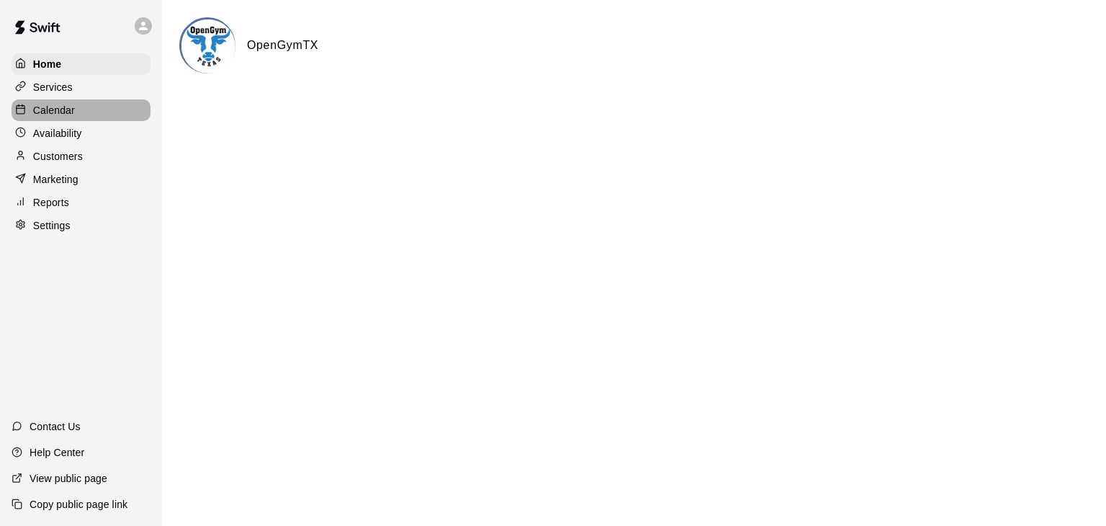
click at [60, 117] on p "Calendar" at bounding box center [54, 110] width 42 height 14
click at [54, 114] on p "Calendar" at bounding box center [54, 110] width 42 height 14
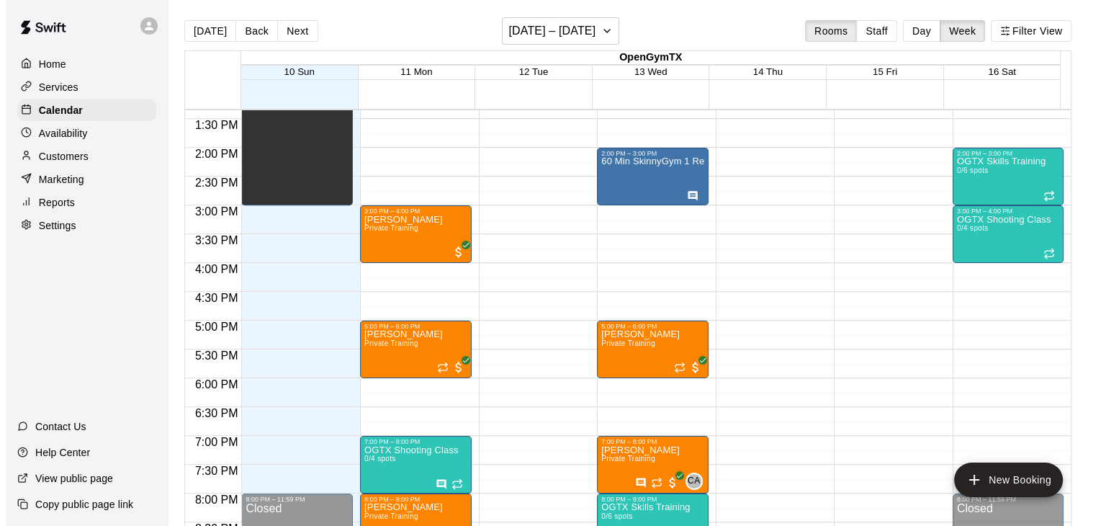
scroll to position [841, 0]
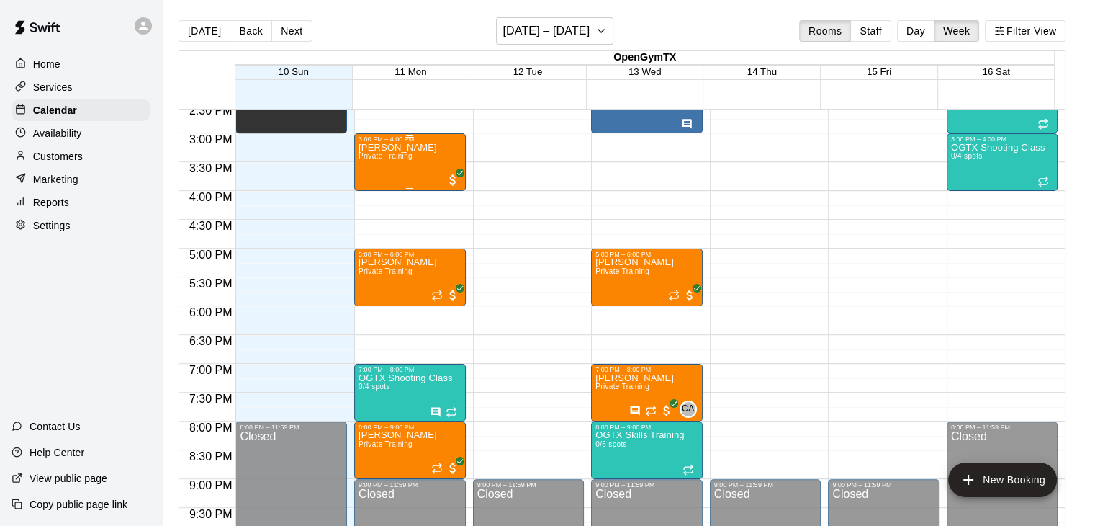
click at [383, 170] on div "[PERSON_NAME] Private Training" at bounding box center [398, 406] width 78 height 526
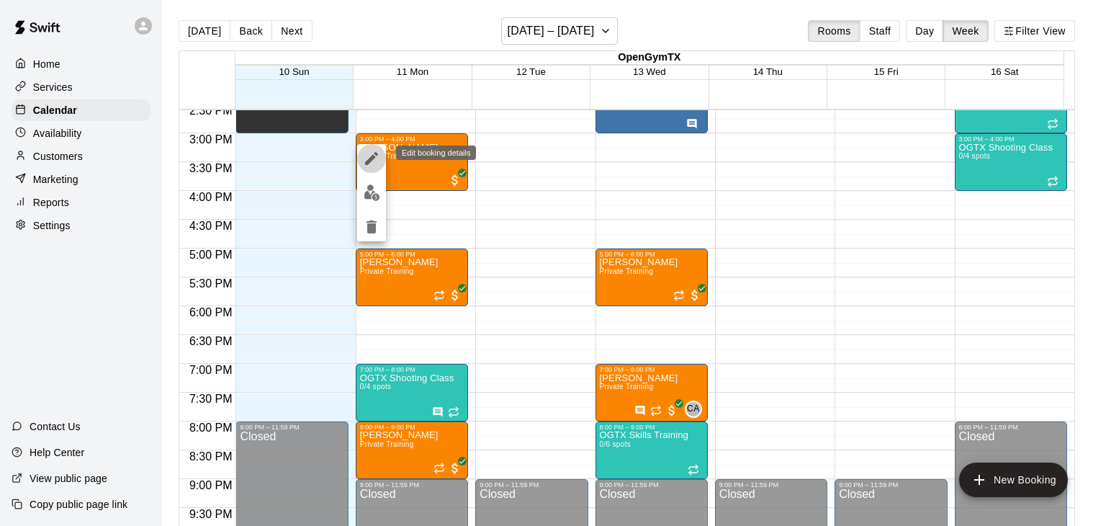
click at [369, 153] on icon "edit" at bounding box center [371, 158] width 17 height 17
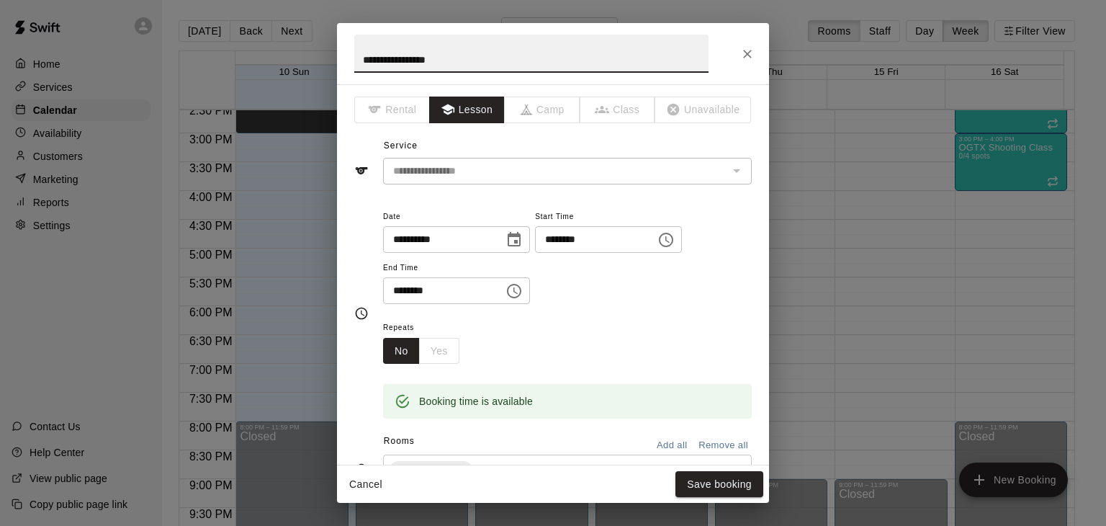
click at [680, 240] on button "Choose time, selected time is 3:00 PM" at bounding box center [666, 239] width 29 height 29
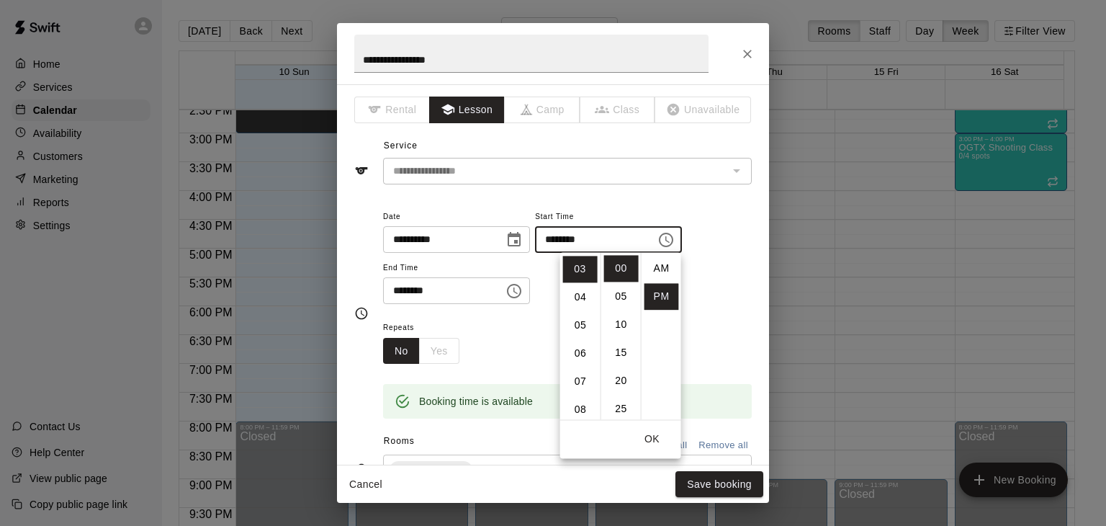
scroll to position [26, 0]
click at [582, 351] on li "06" at bounding box center [580, 353] width 35 height 27
type input "********"
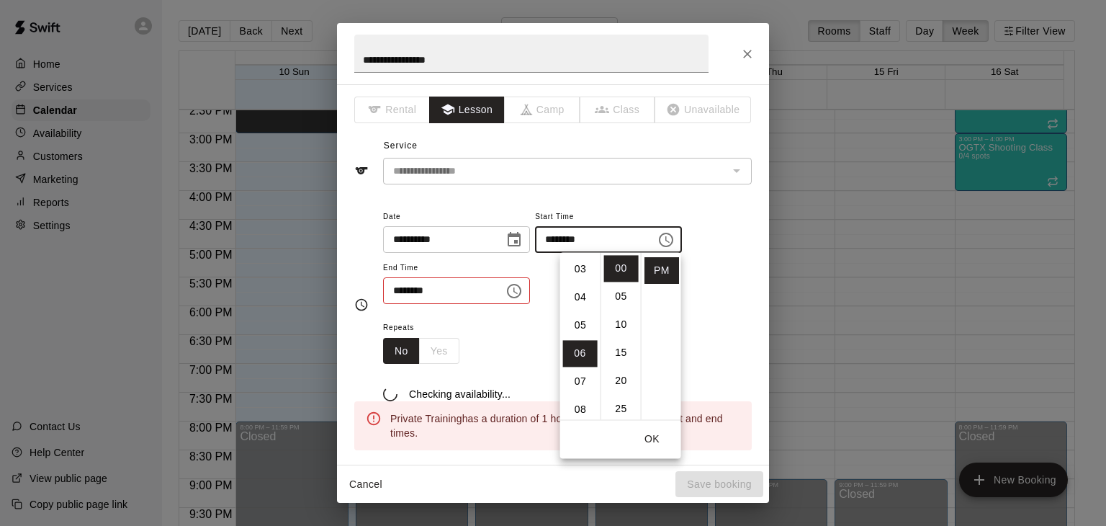
scroll to position [168, 0]
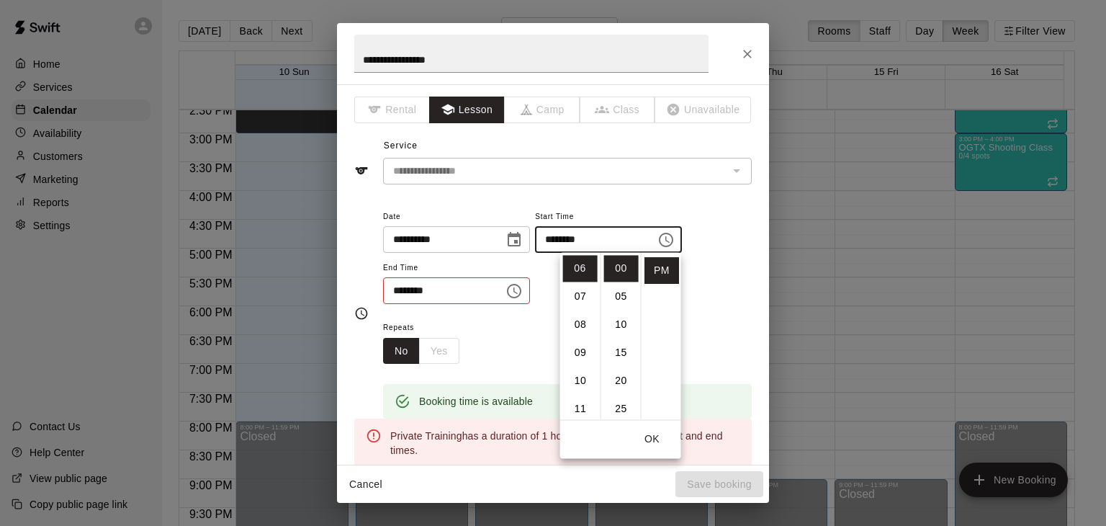
click at [523, 292] on icon "Choose time, selected time is 4:00 PM" at bounding box center [513, 290] width 17 height 17
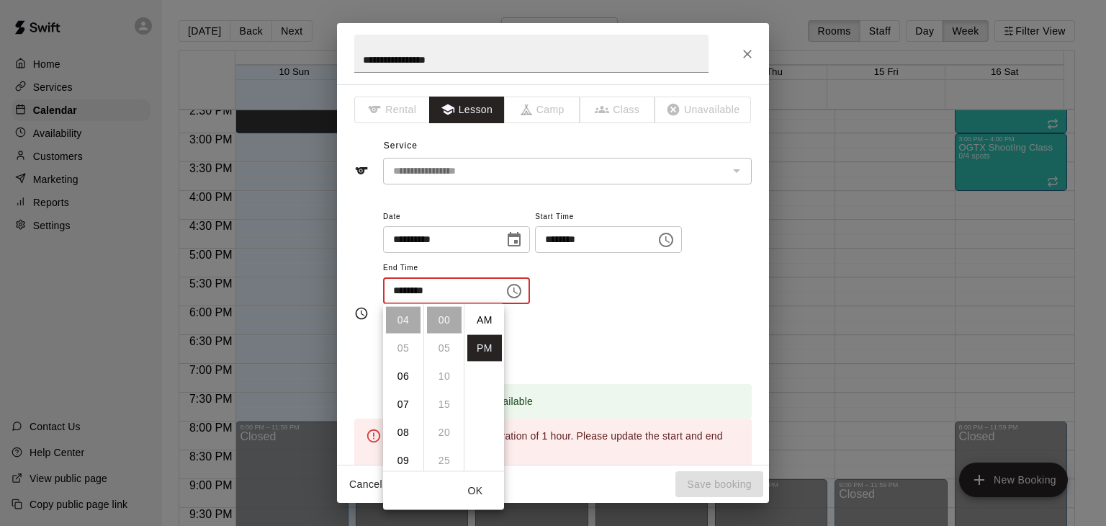
scroll to position [26, 0]
click at [406, 404] on li "07" at bounding box center [403, 404] width 35 height 27
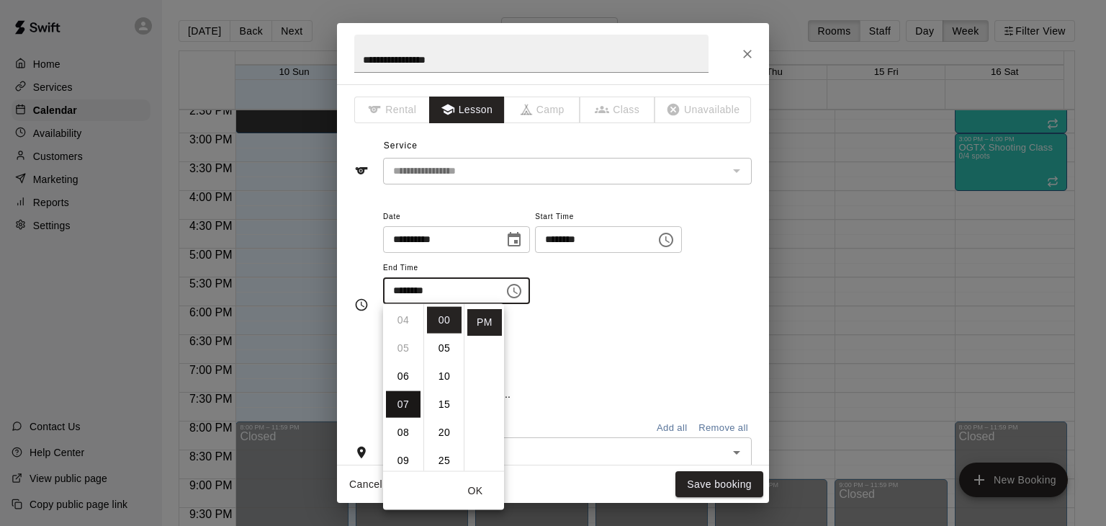
type input "********"
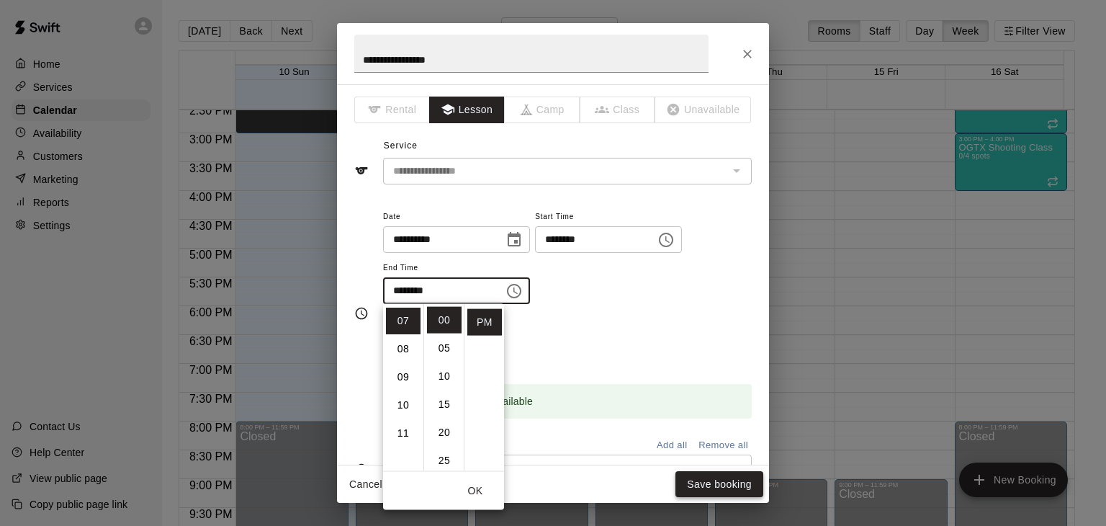
click at [697, 482] on button "Save booking" at bounding box center [719, 484] width 88 height 27
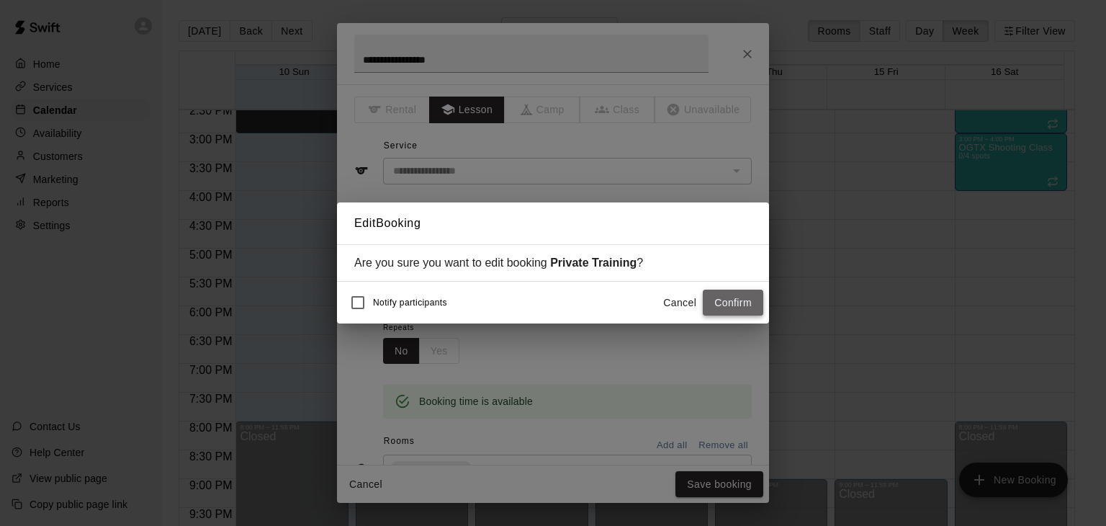
click at [722, 303] on button "Confirm" at bounding box center [733, 302] width 60 height 27
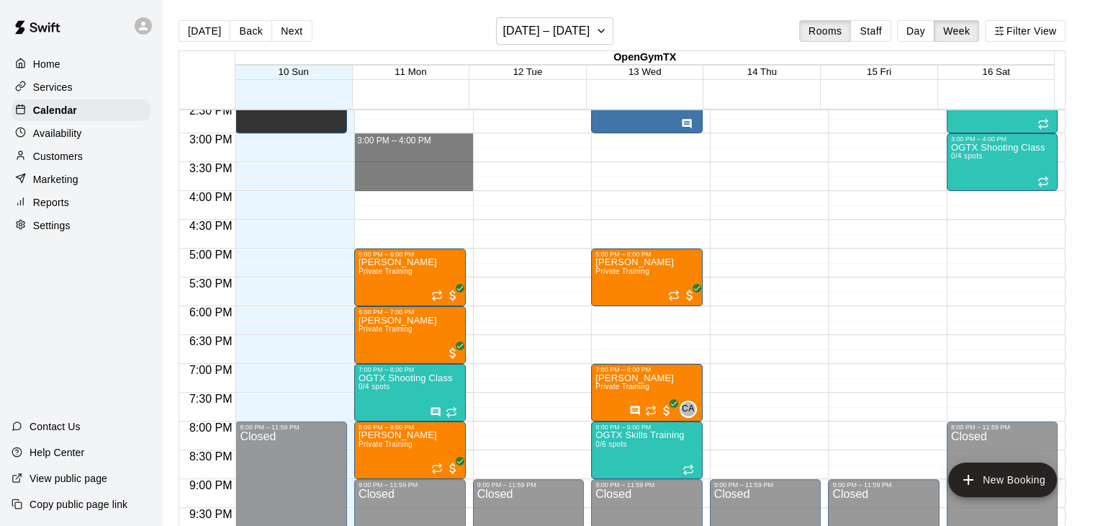
drag, startPoint x: 398, startPoint y: 145, endPoint x: 394, endPoint y: 182, distance: 37.0
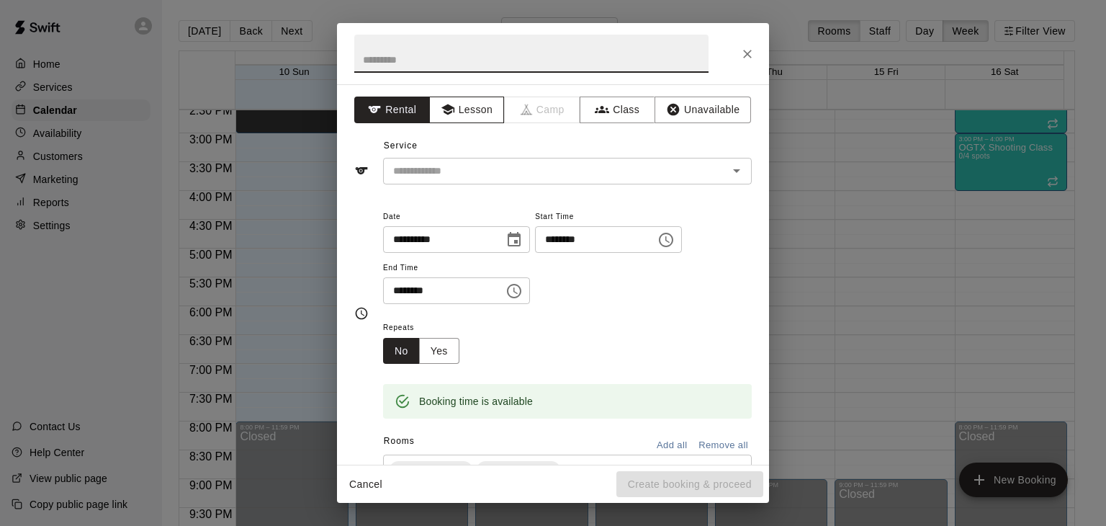
click at [469, 113] on button "Lesson" at bounding box center [467, 109] width 76 height 27
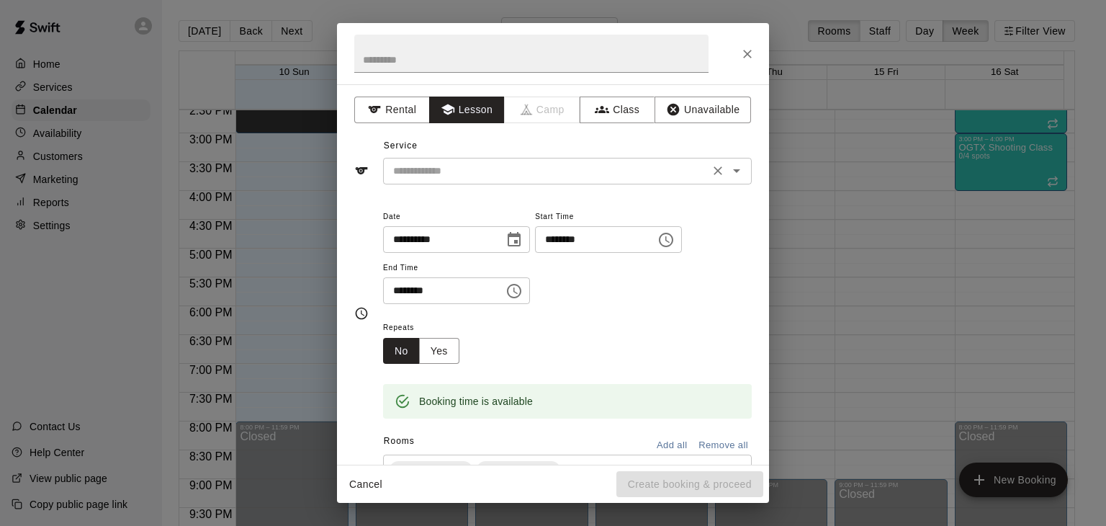
click at [464, 166] on input "text" at bounding box center [546, 171] width 318 height 18
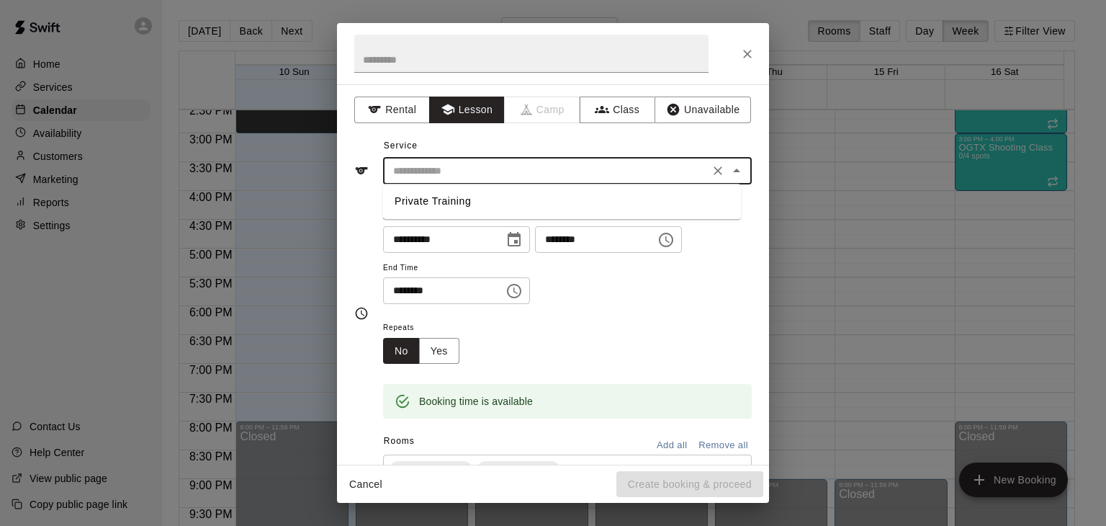
click at [449, 202] on li "Private Training" at bounding box center [562, 201] width 358 height 24
type input "**********"
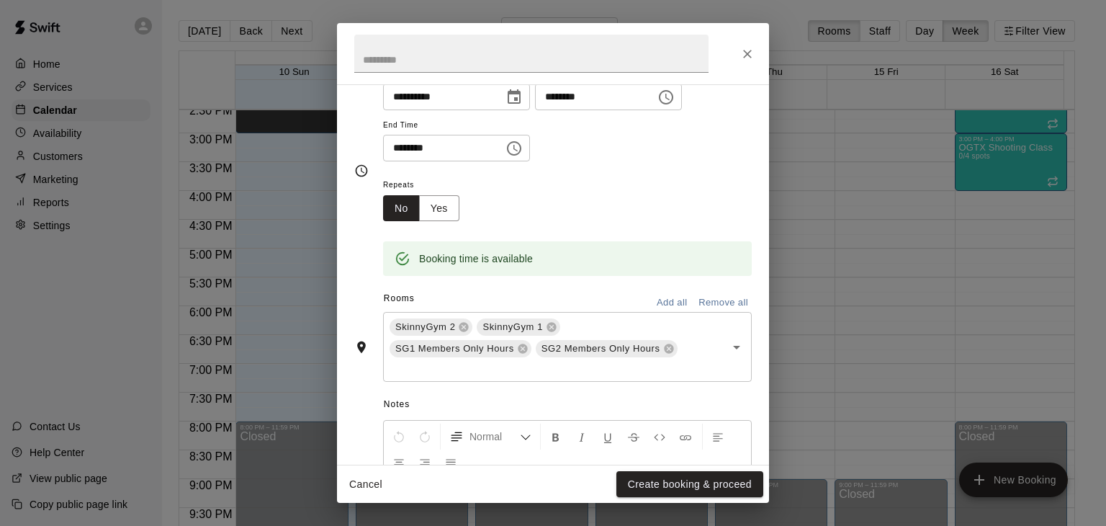
scroll to position [144, 0]
click at [705, 300] on button "Remove all" at bounding box center [723, 301] width 57 height 22
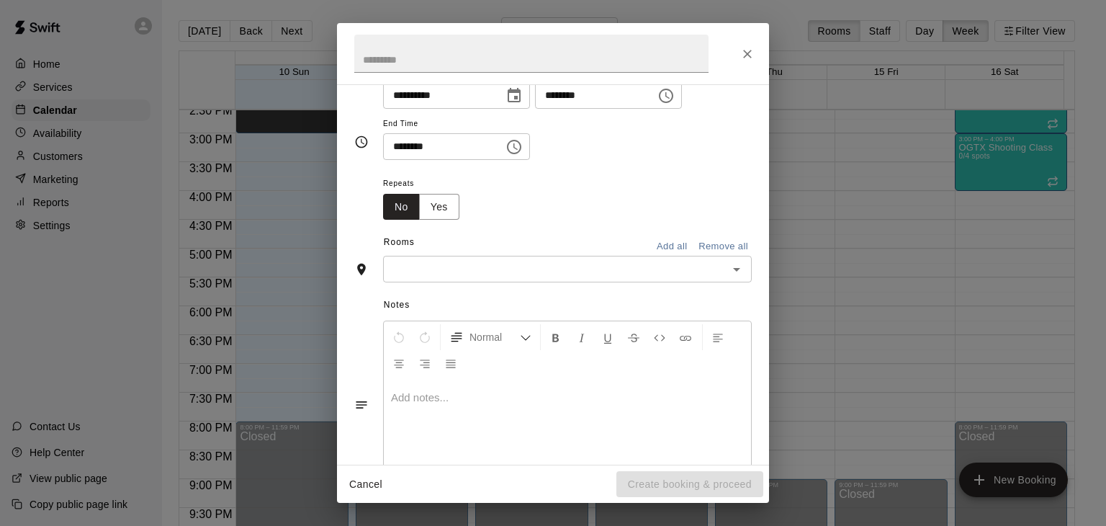
scroll to position [117, 0]
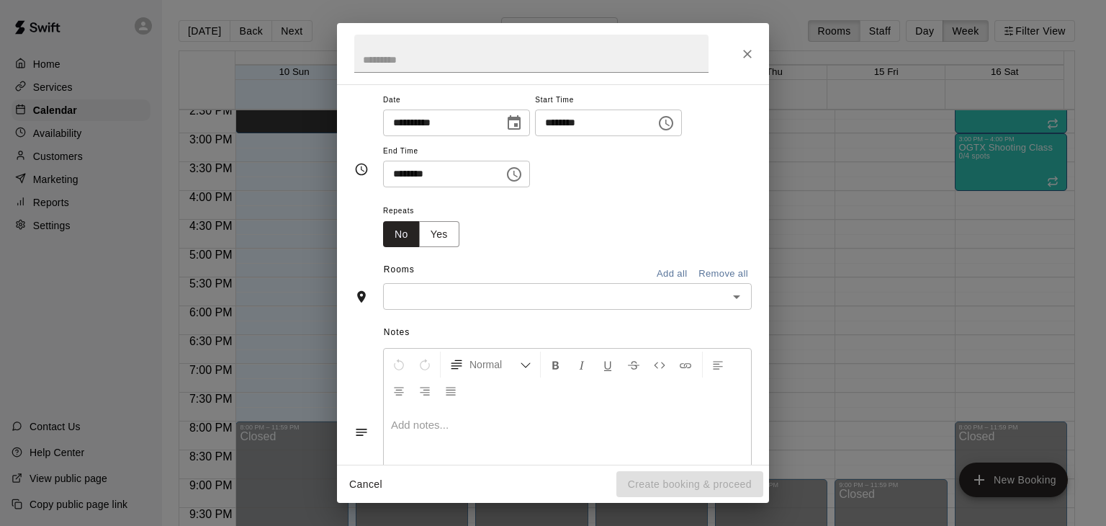
click at [579, 295] on input "text" at bounding box center [555, 296] width 336 height 18
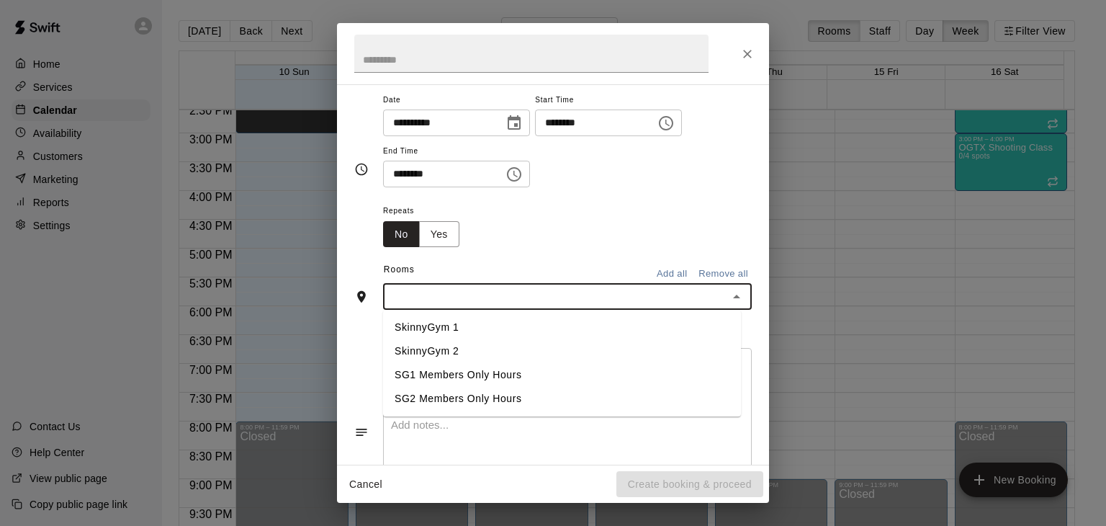
click at [436, 320] on li "SkinnyGym 1" at bounding box center [562, 328] width 358 height 24
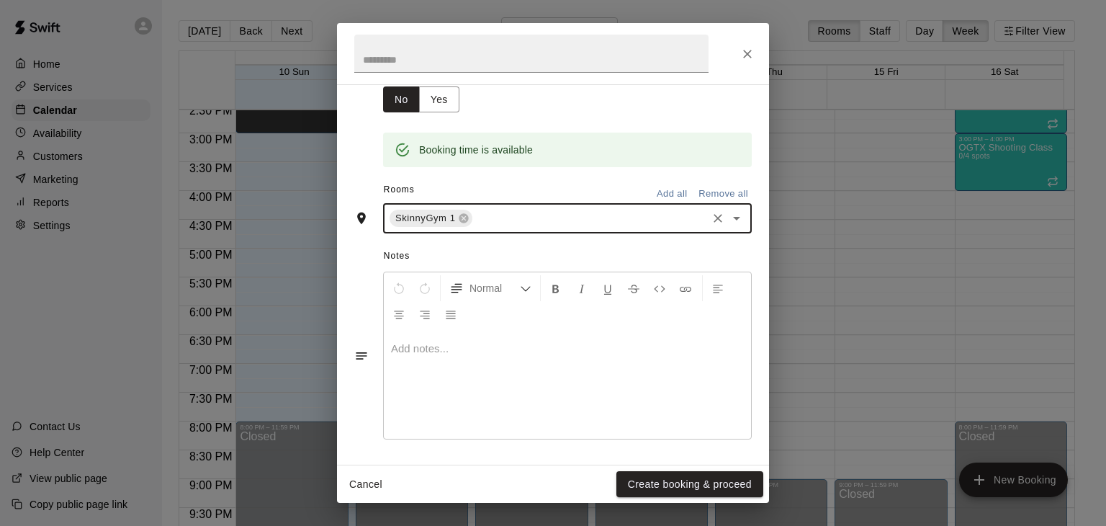
scroll to position [252, 0]
click at [661, 480] on button "Create booking & proceed" at bounding box center [689, 484] width 147 height 27
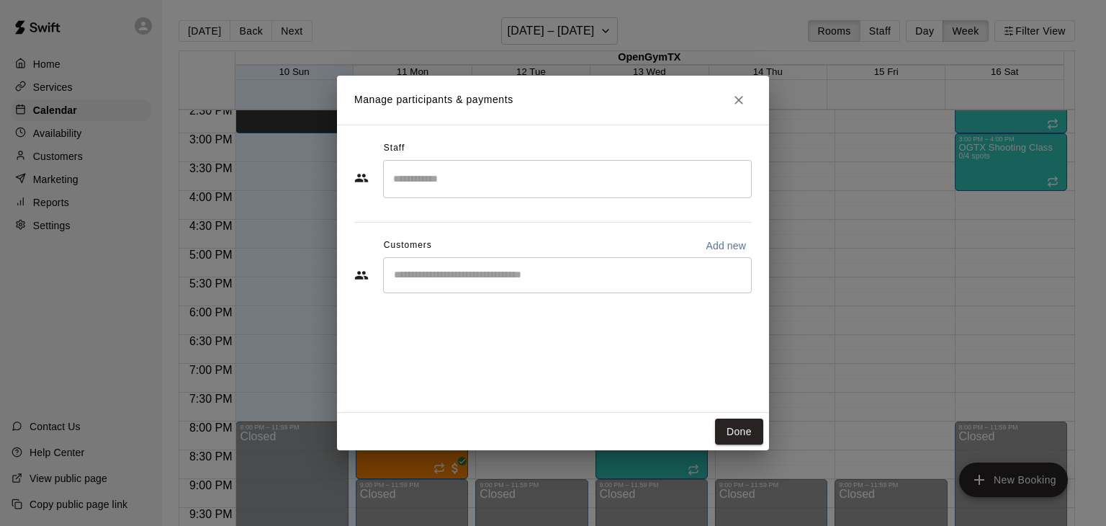
click at [440, 268] on input "Start typing to search customers..." at bounding box center [568, 275] width 356 height 14
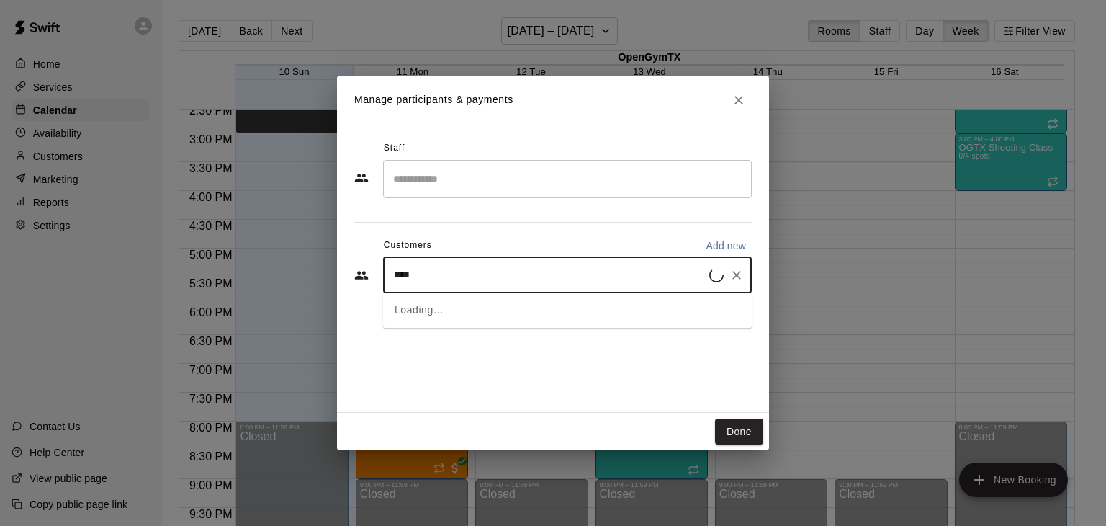
type input "*****"
drag, startPoint x: 487, startPoint y: 292, endPoint x: 469, endPoint y: 325, distance: 37.1
click at [469, 325] on span "[EMAIL_ADDRESS][DOMAIN_NAME]" at bounding box center [500, 323] width 155 height 10
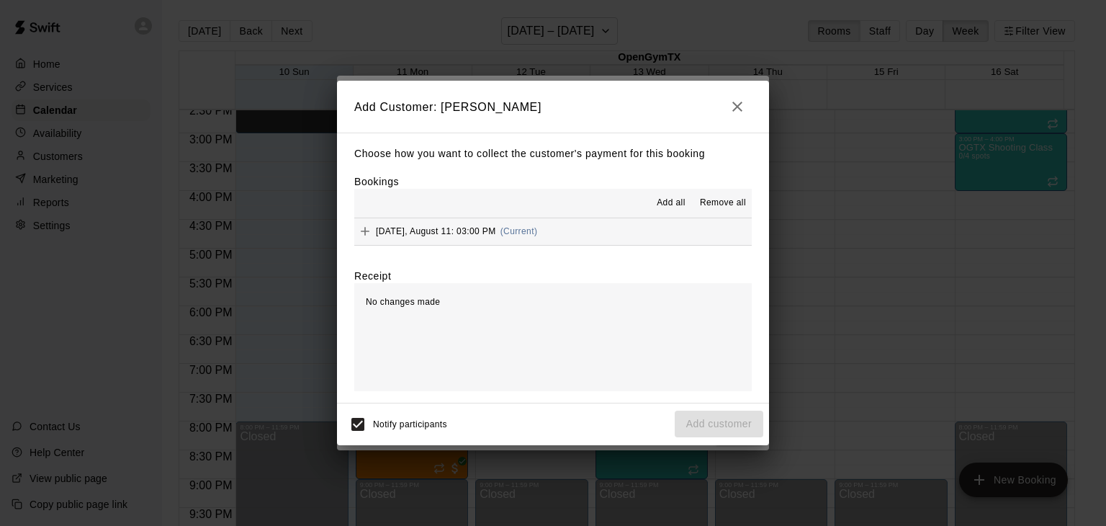
click at [437, 231] on span "[DATE], August 11: 03:00 PM" at bounding box center [436, 231] width 120 height 10
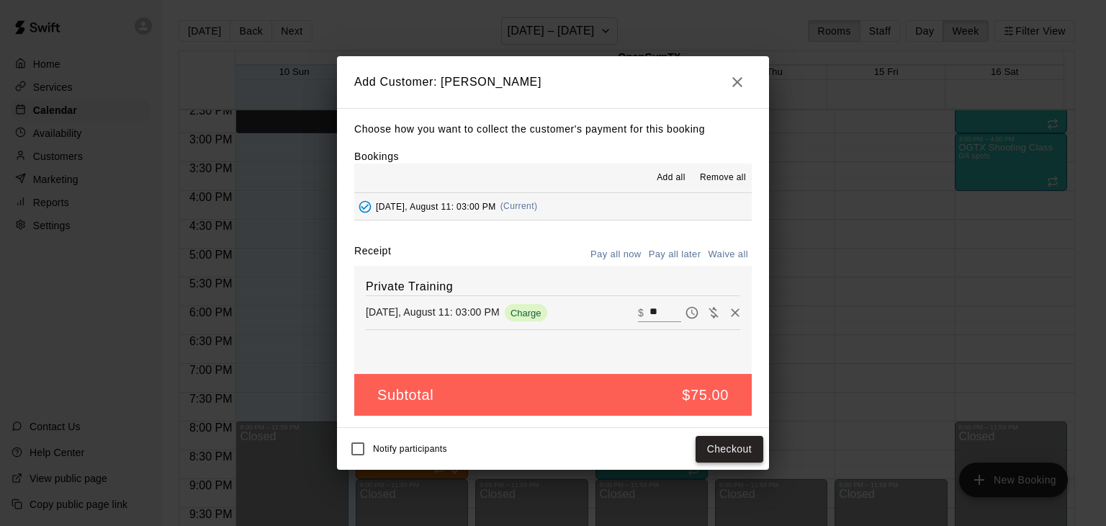
click at [703, 447] on button "Checkout" at bounding box center [730, 449] width 68 height 27
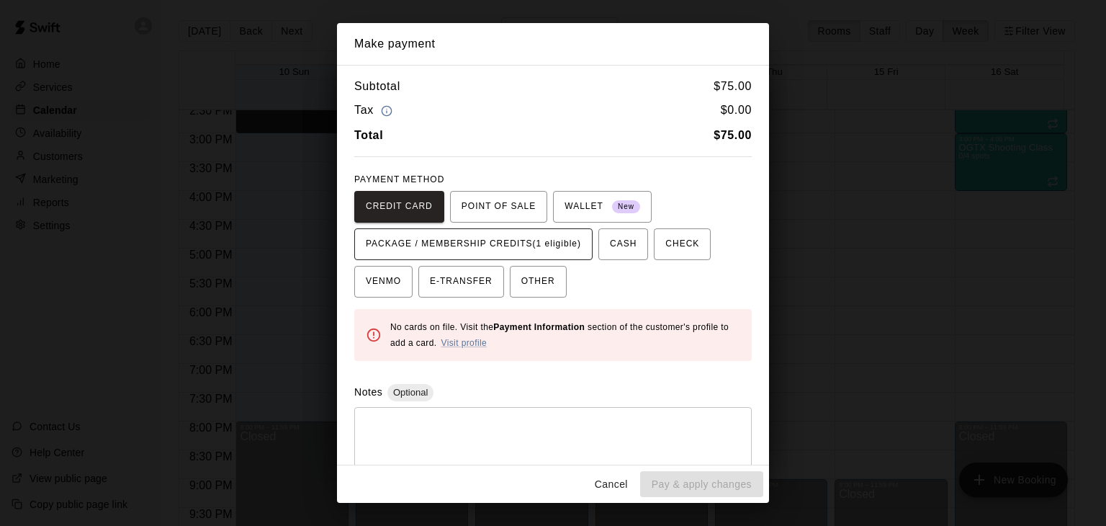
click at [527, 243] on span "PACKAGE / MEMBERSHIP CREDITS (1 eligible)" at bounding box center [473, 244] width 215 height 23
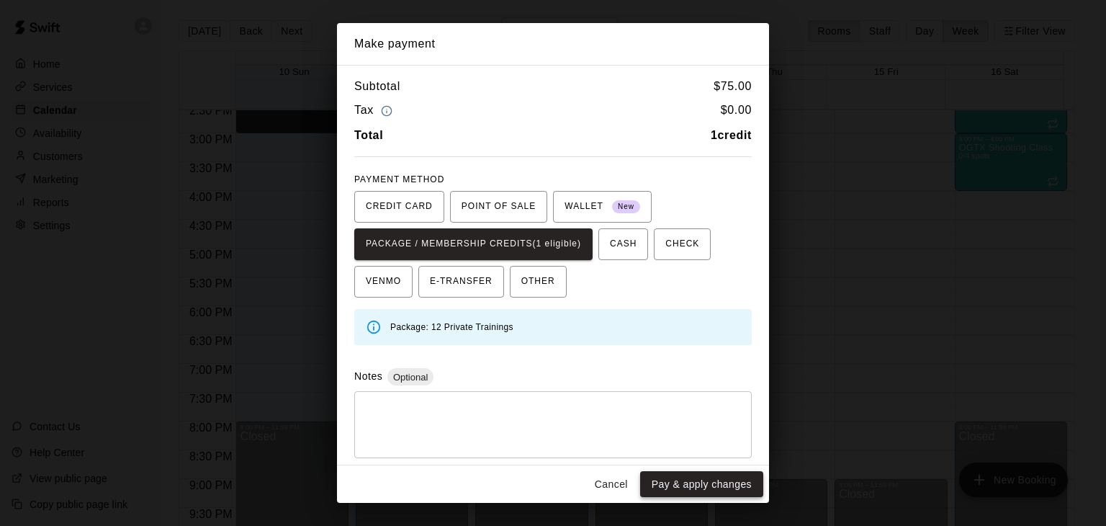
click at [678, 480] on button "Pay & apply changes" at bounding box center [701, 484] width 123 height 27
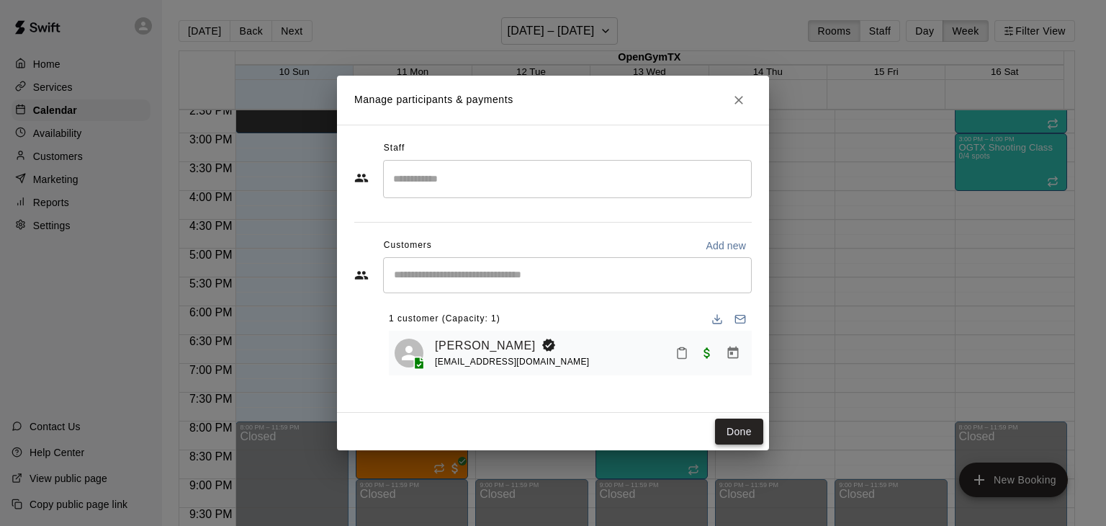
click at [743, 430] on button "Done" at bounding box center [739, 431] width 48 height 27
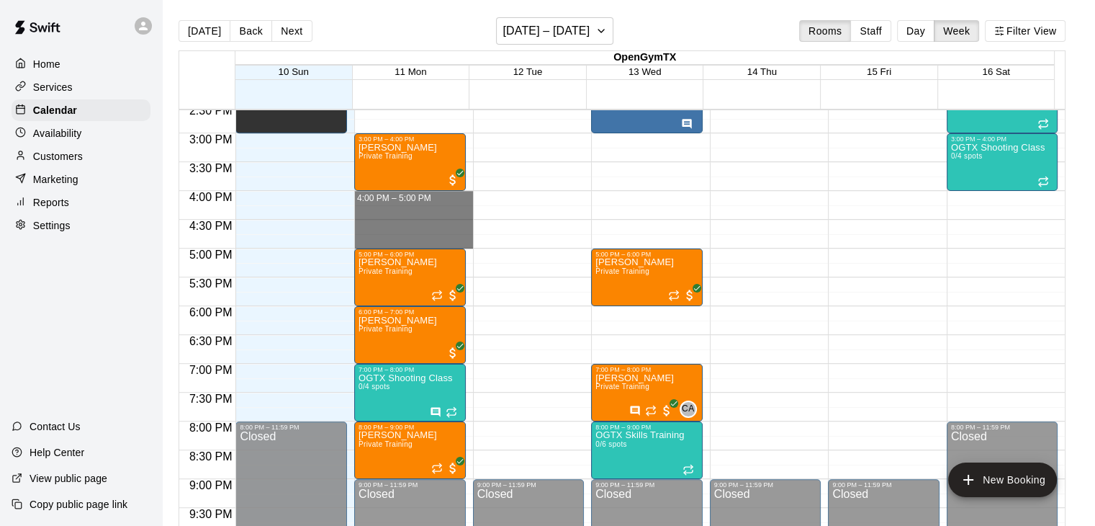
drag, startPoint x: 405, startPoint y: 197, endPoint x: 404, endPoint y: 235, distance: 37.5
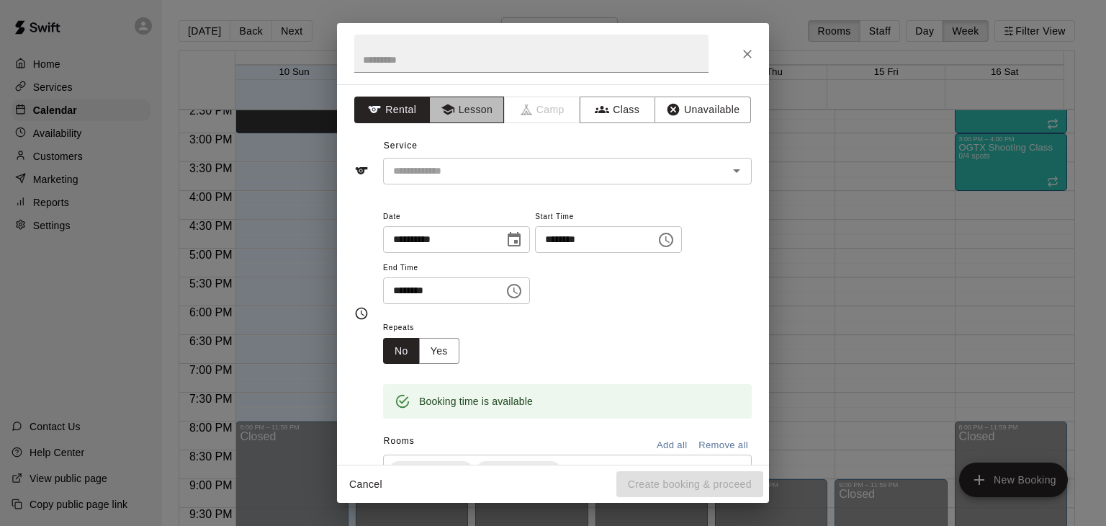
click at [449, 114] on icon "button" at bounding box center [448, 109] width 14 height 14
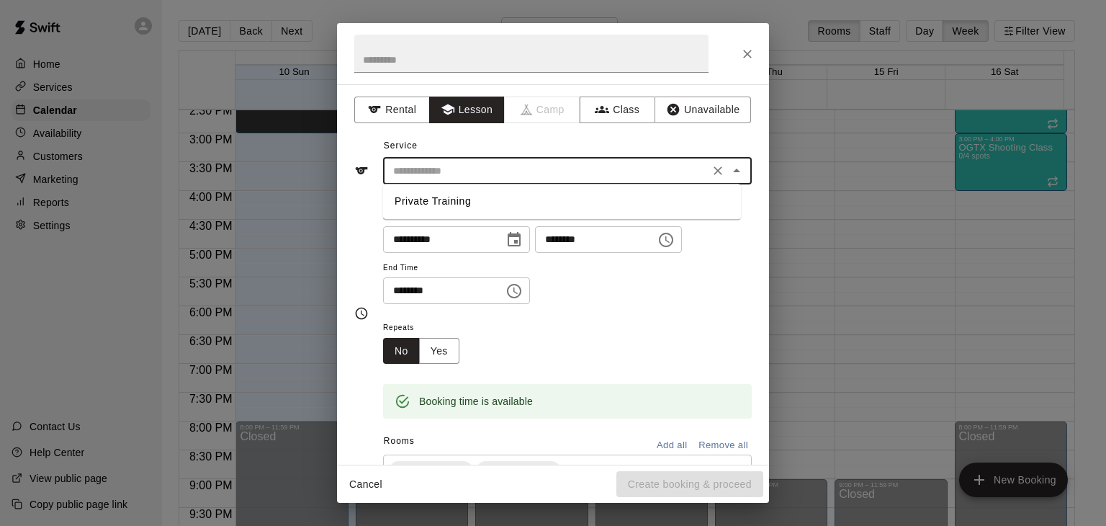
click at [445, 171] on input "text" at bounding box center [546, 171] width 318 height 18
click at [441, 198] on li "Private Training" at bounding box center [562, 201] width 358 height 24
type input "**********"
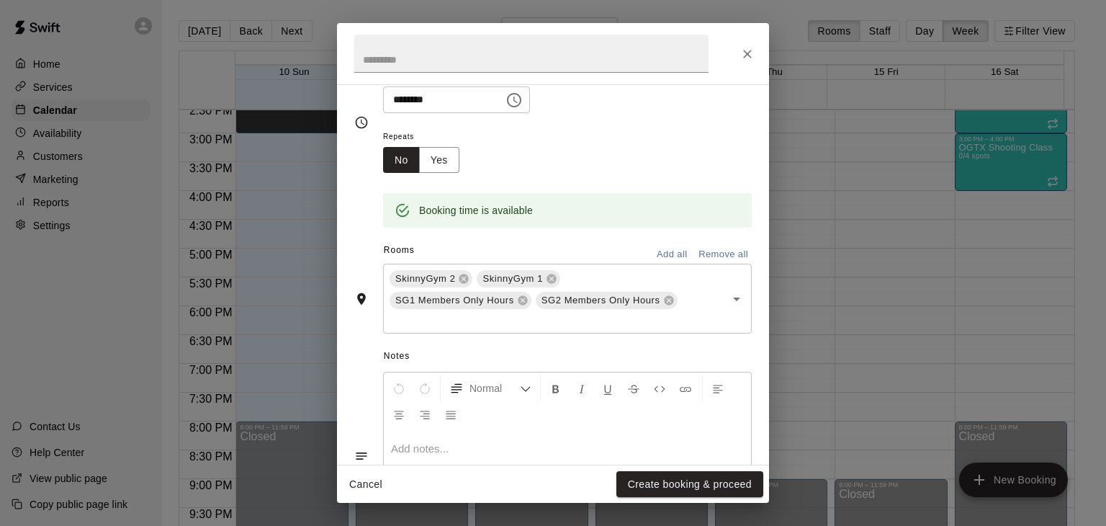
scroll to position [216, 0]
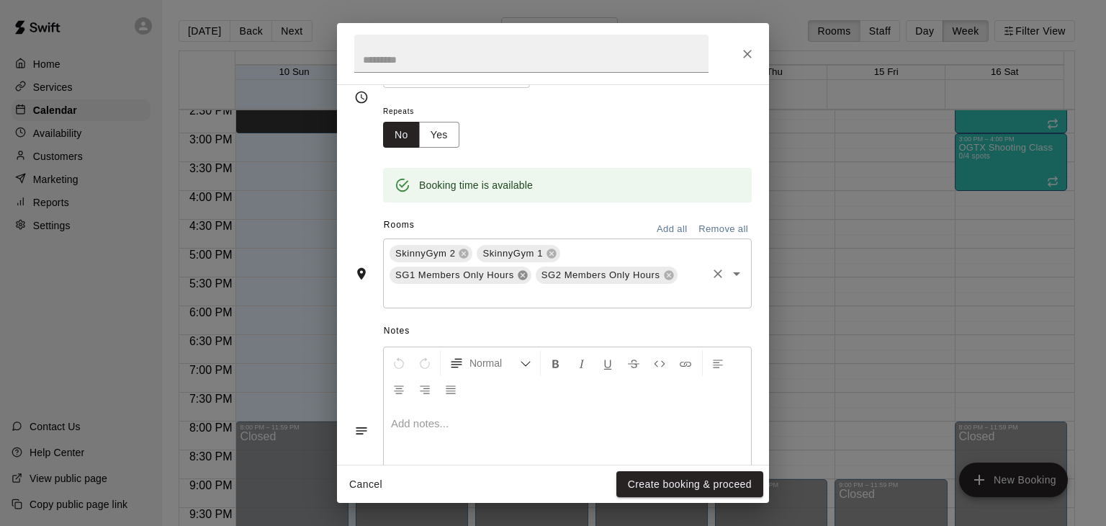
click at [522, 276] on icon at bounding box center [522, 275] width 9 height 9
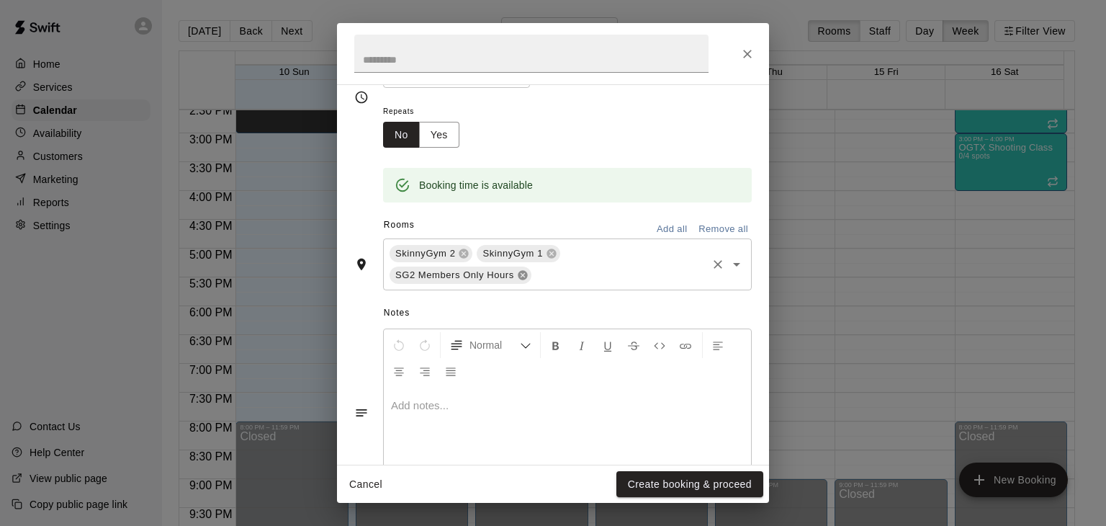
click at [523, 275] on icon at bounding box center [523, 275] width 12 height 12
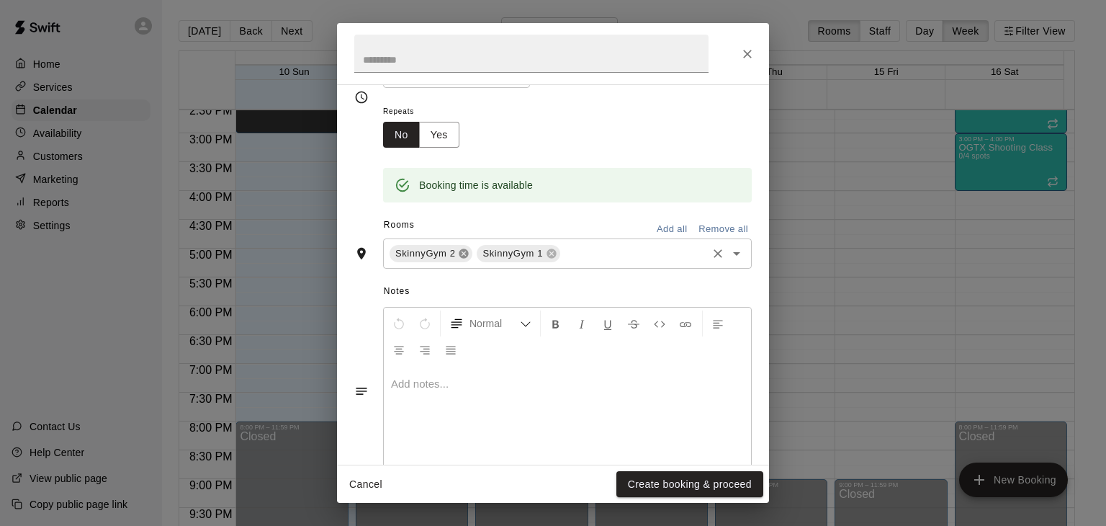
click at [462, 251] on icon at bounding box center [463, 253] width 9 height 9
click at [674, 485] on button "Create booking & proceed" at bounding box center [689, 484] width 147 height 27
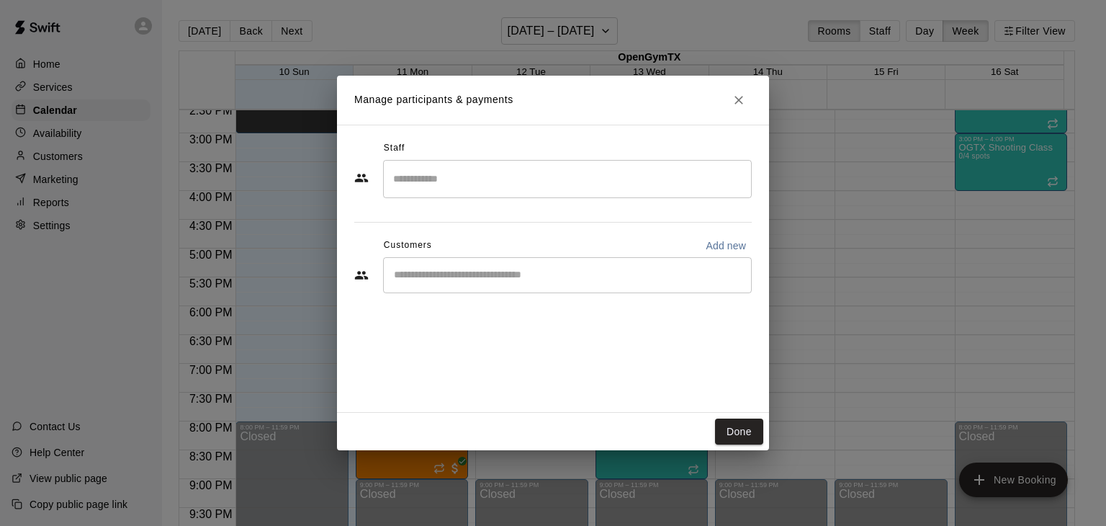
click at [462, 277] on input "Start typing to search customers..." at bounding box center [568, 275] width 356 height 14
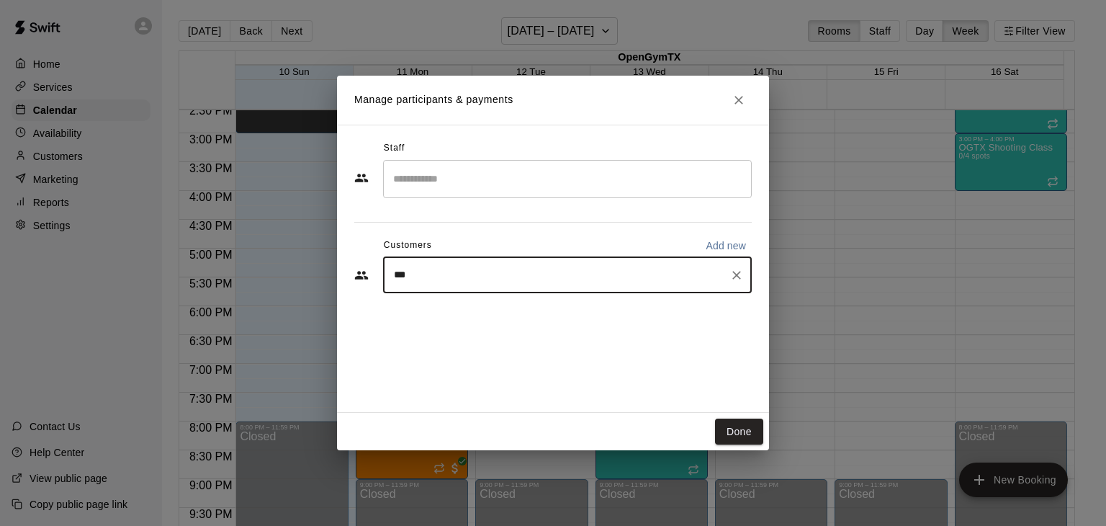
type input "****"
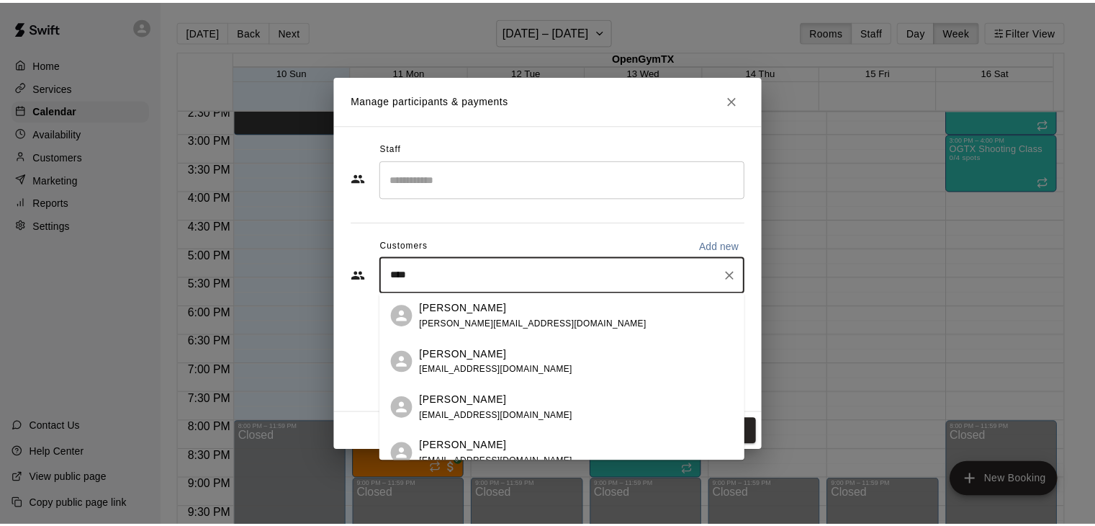
scroll to position [62, 0]
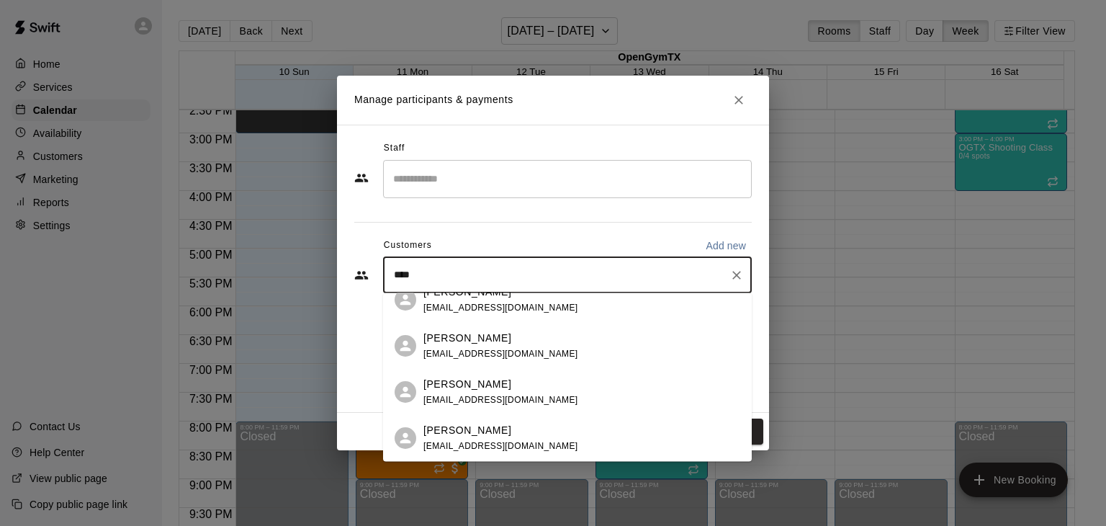
click at [490, 427] on div "[PERSON_NAME]" at bounding box center [500, 430] width 155 height 15
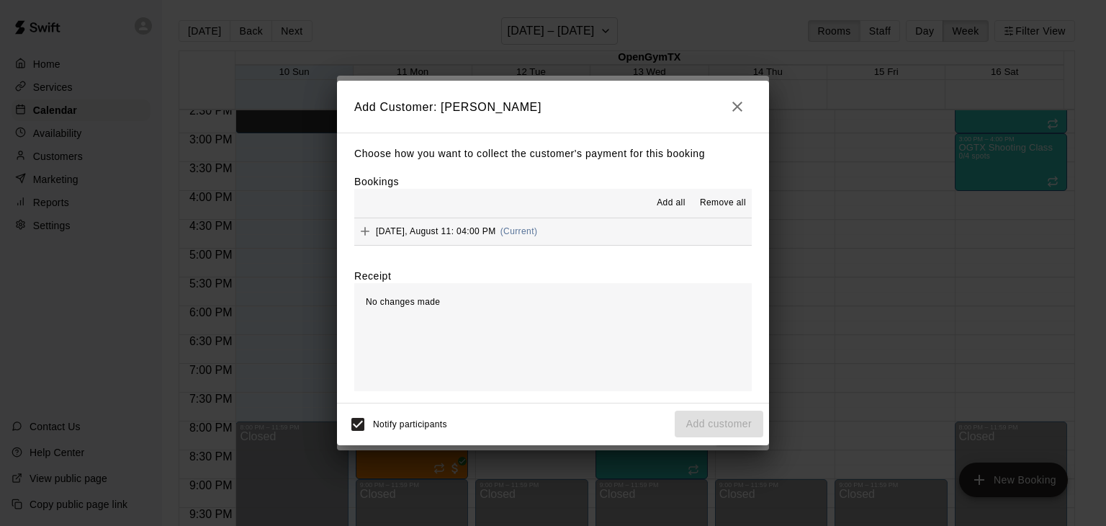
click at [383, 234] on span "[DATE], August 11: 04:00 PM" at bounding box center [436, 231] width 120 height 10
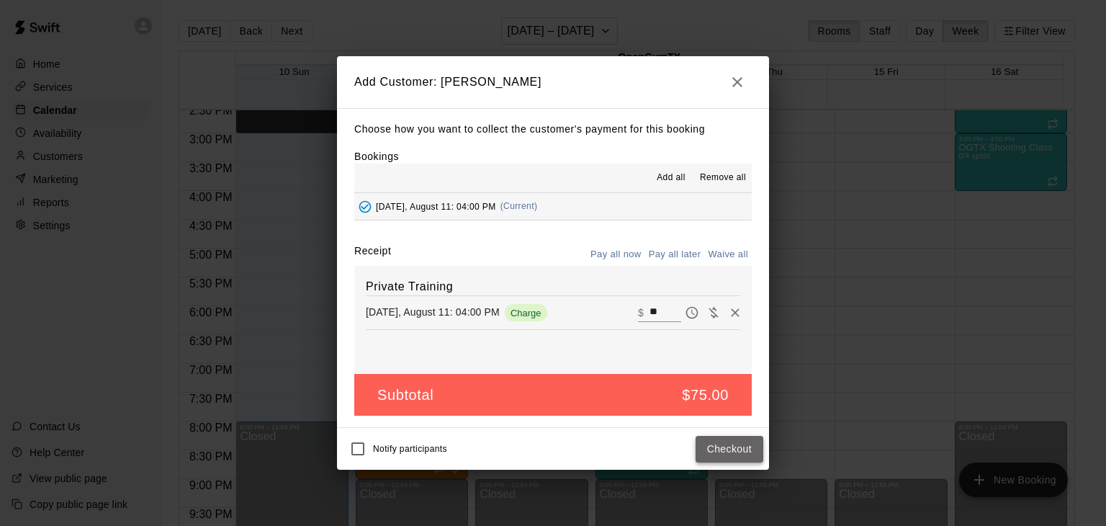
click at [717, 452] on button "Checkout" at bounding box center [730, 449] width 68 height 27
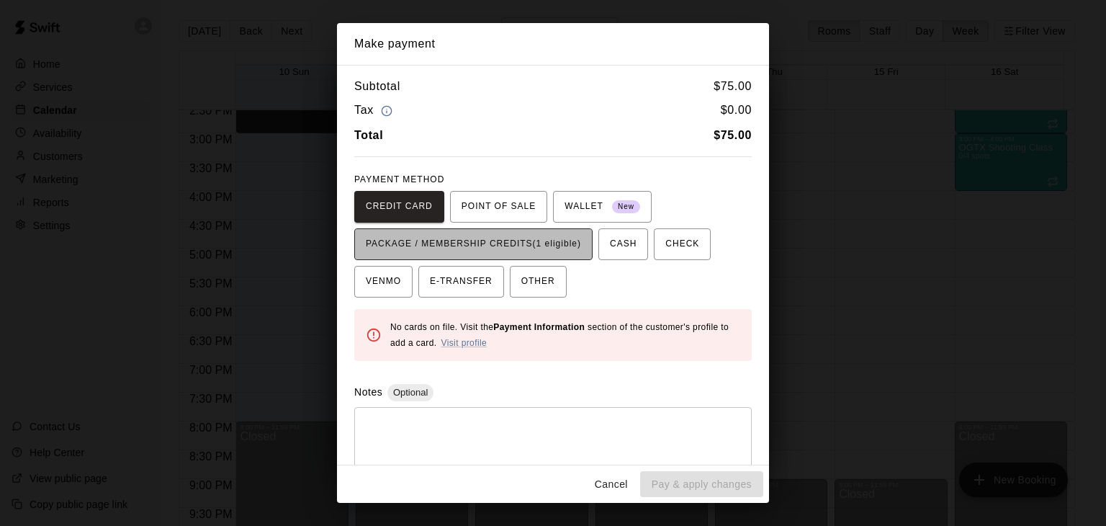
click at [529, 240] on span "PACKAGE / MEMBERSHIP CREDITS (1 eligible)" at bounding box center [473, 244] width 215 height 23
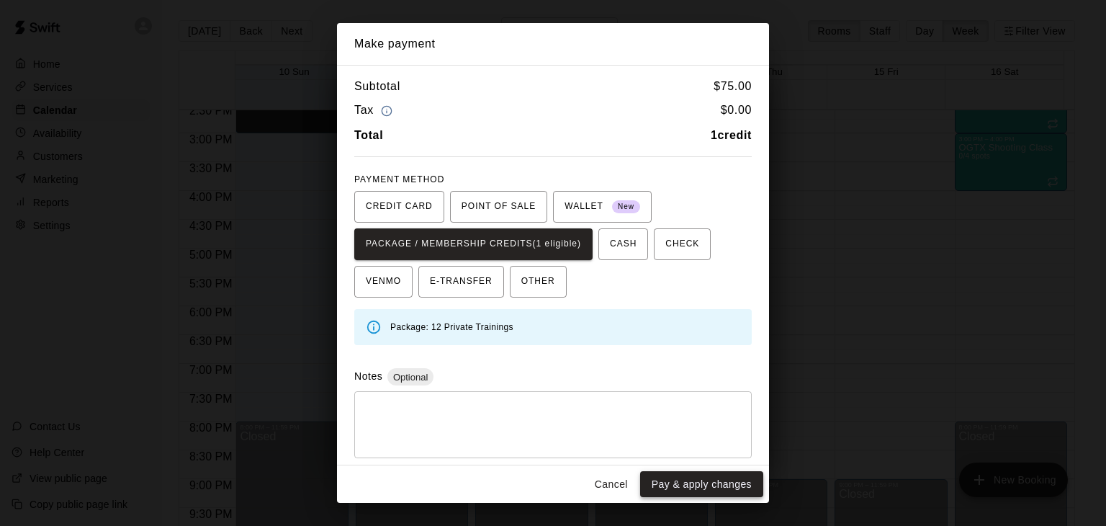
click at [690, 484] on button "Pay & apply changes" at bounding box center [701, 484] width 123 height 27
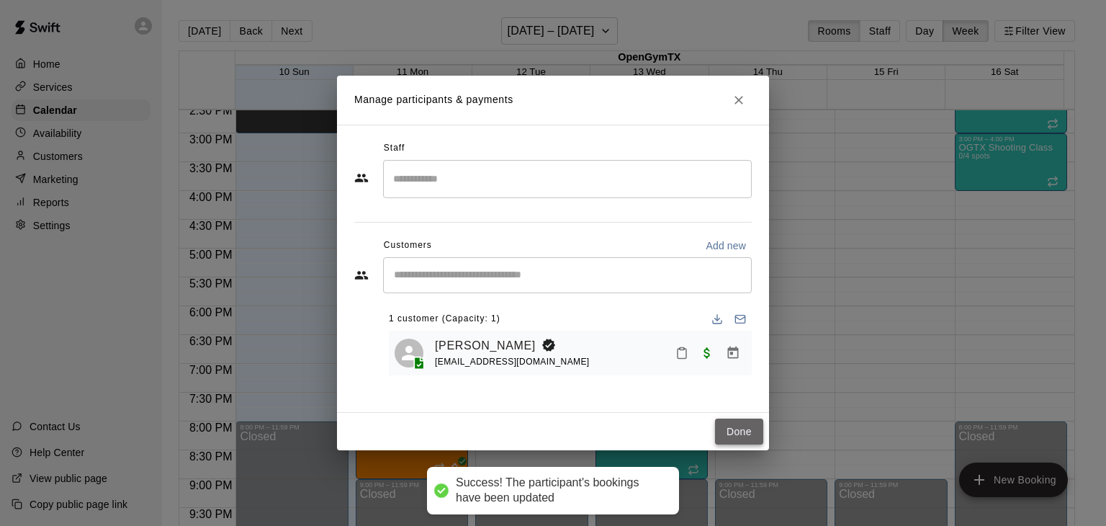
click at [733, 429] on button "Done" at bounding box center [739, 431] width 48 height 27
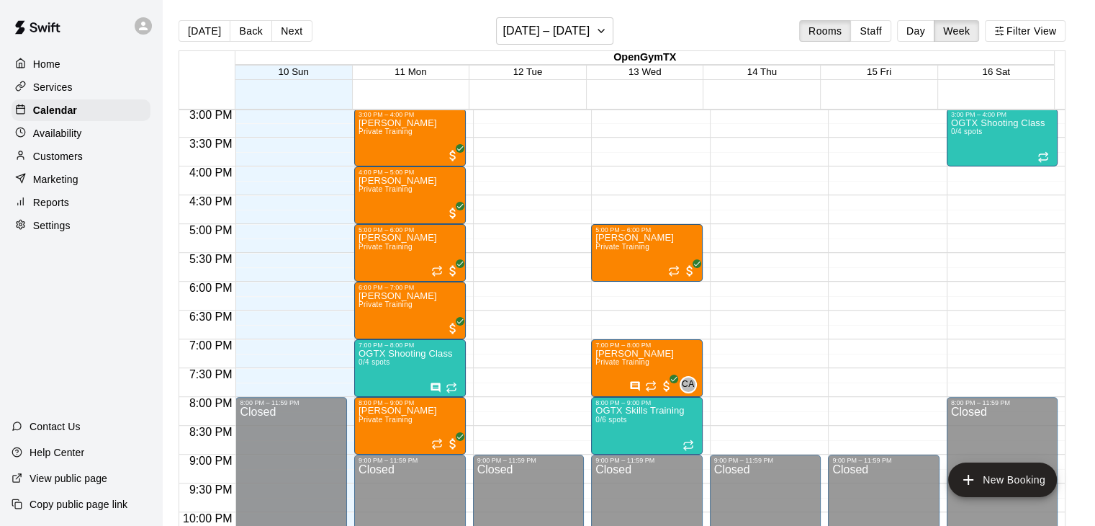
scroll to position [841, 0]
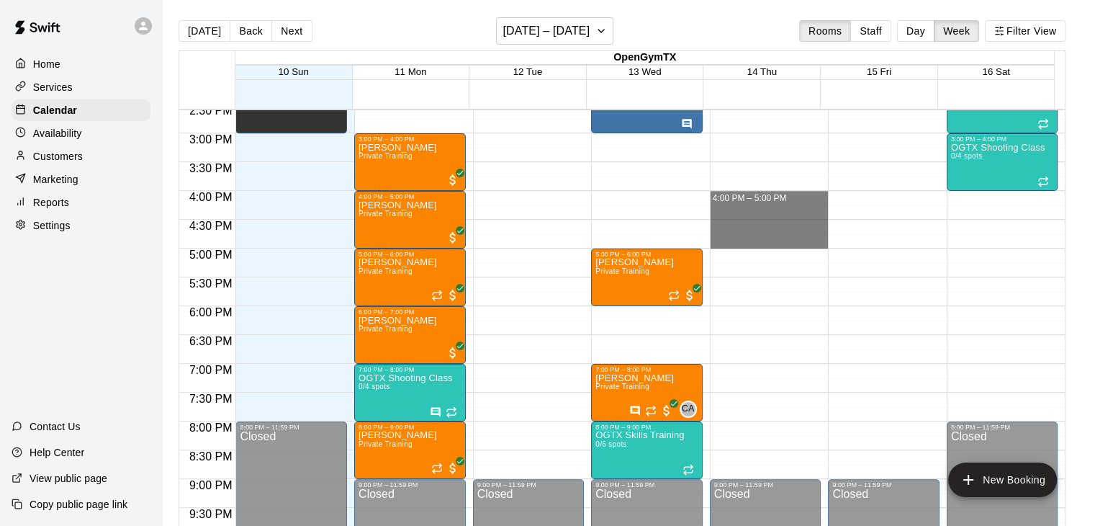
drag, startPoint x: 777, startPoint y: 198, endPoint x: 778, endPoint y: 239, distance: 41.0
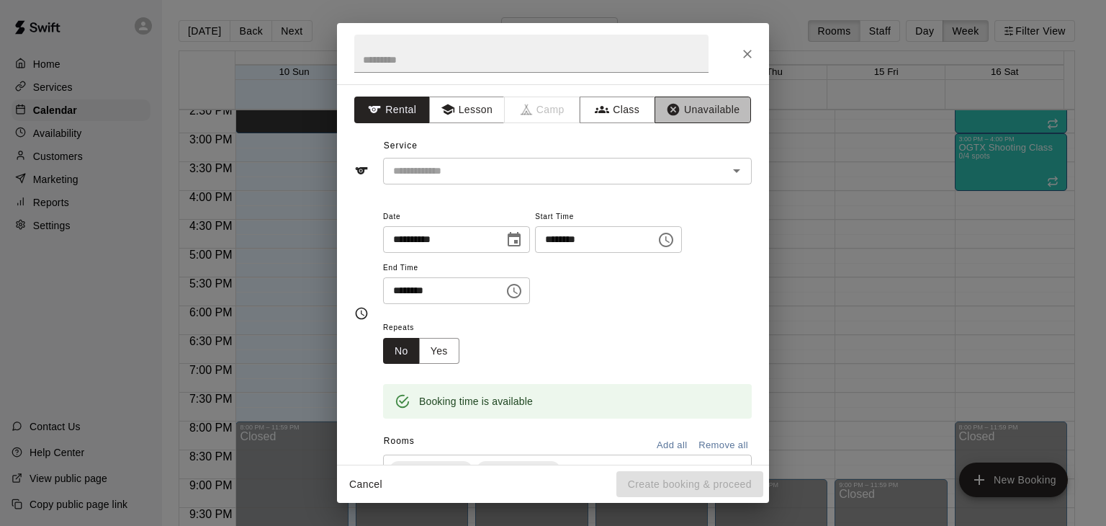
click at [696, 117] on button "Unavailable" at bounding box center [702, 109] width 96 height 27
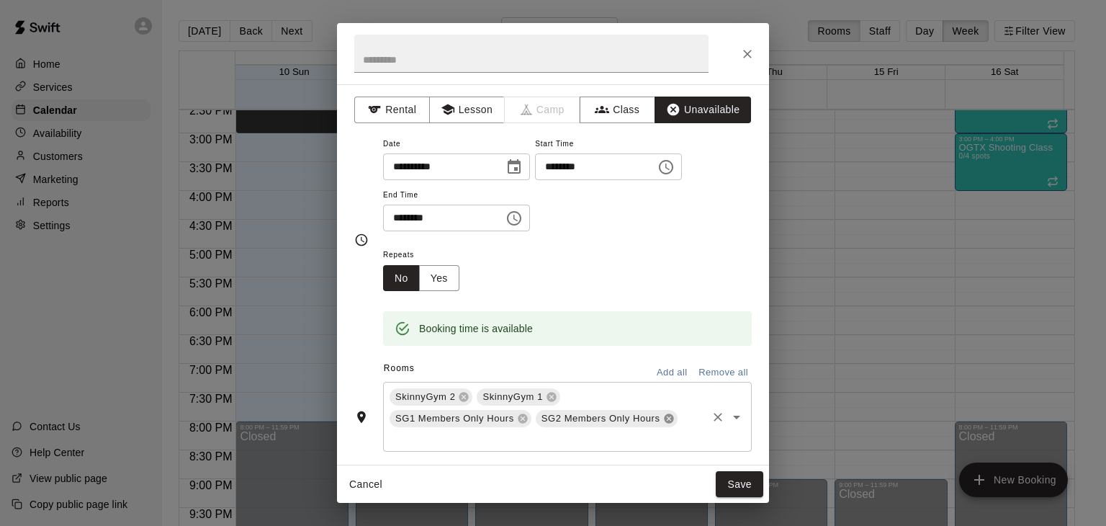
click at [670, 415] on icon at bounding box center [669, 419] width 12 height 12
click at [518, 417] on icon at bounding box center [522, 418] width 9 height 9
click at [463, 396] on icon at bounding box center [463, 396] width 9 height 9
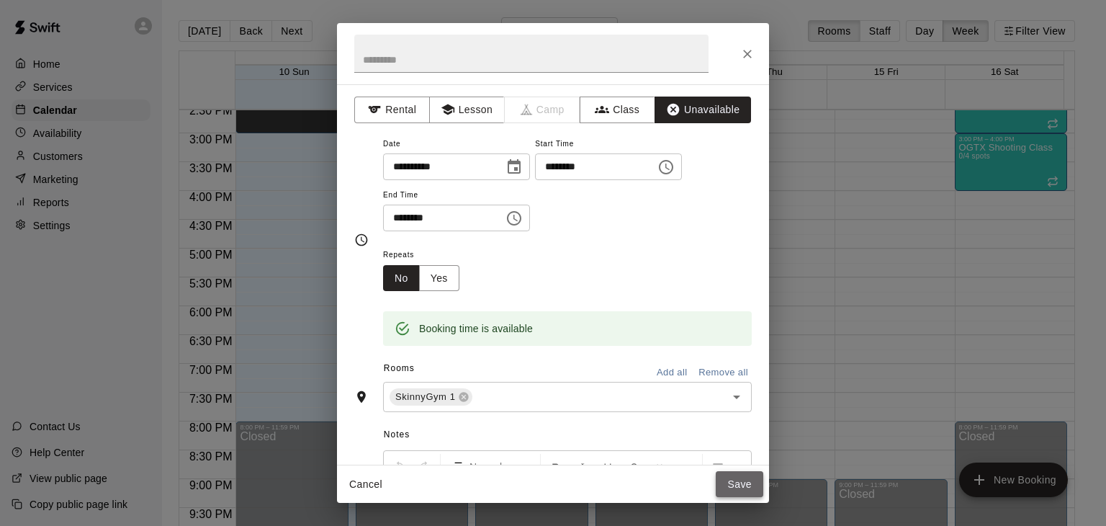
click at [734, 486] on button "Save" at bounding box center [740, 484] width 48 height 27
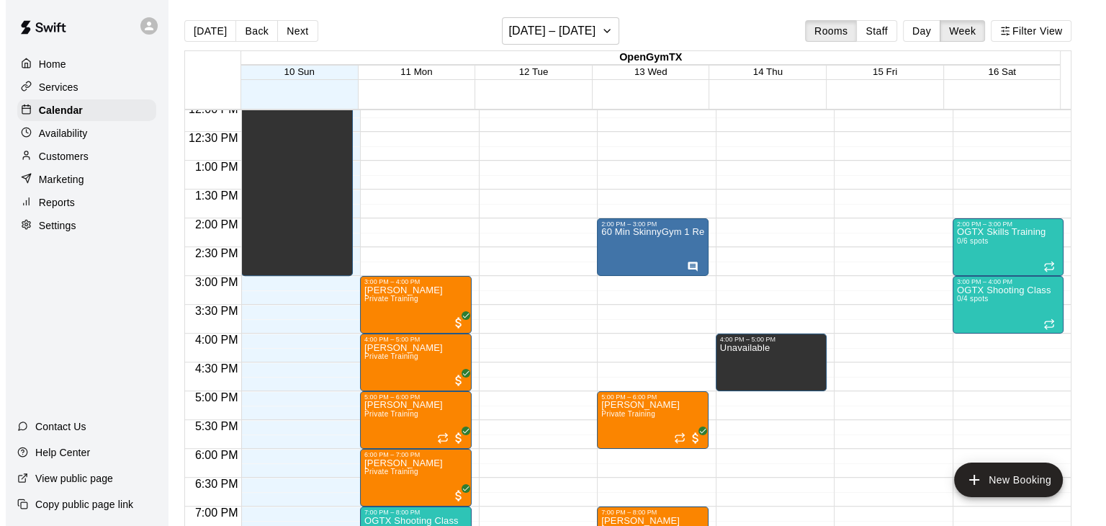
scroll to position [697, 0]
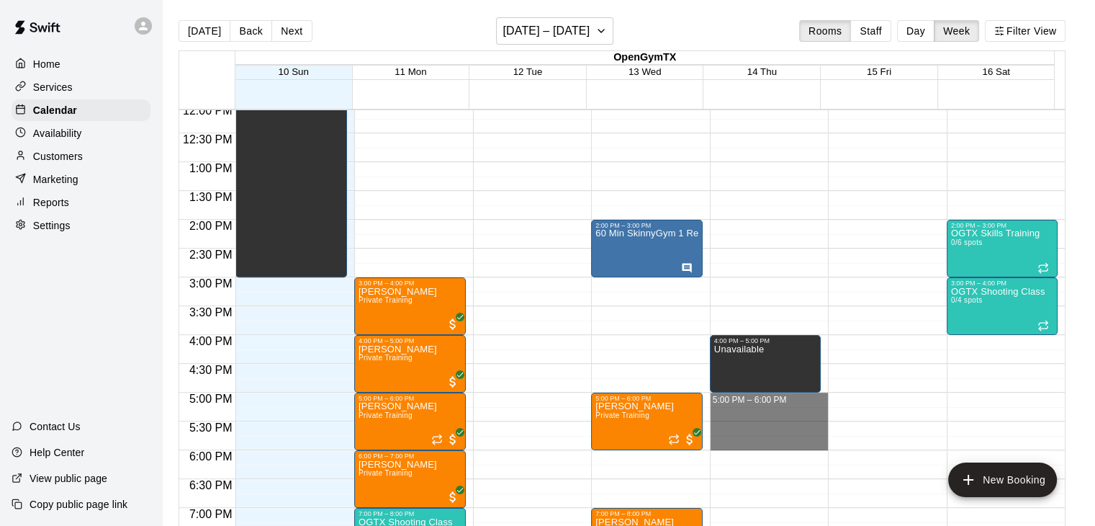
drag, startPoint x: 769, startPoint y: 397, endPoint x: 767, endPoint y: 438, distance: 41.8
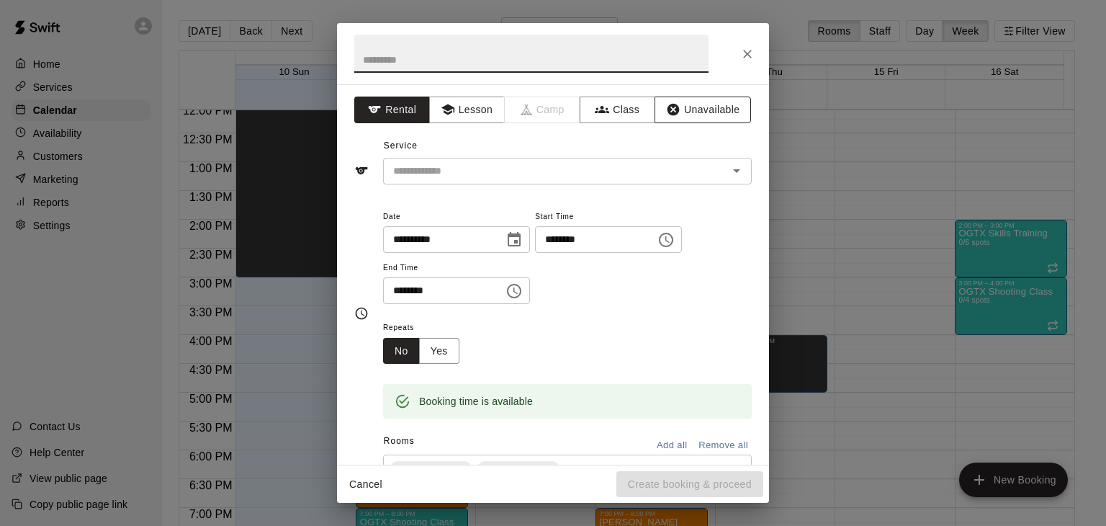
click at [673, 109] on button "Unavailable" at bounding box center [702, 109] width 96 height 27
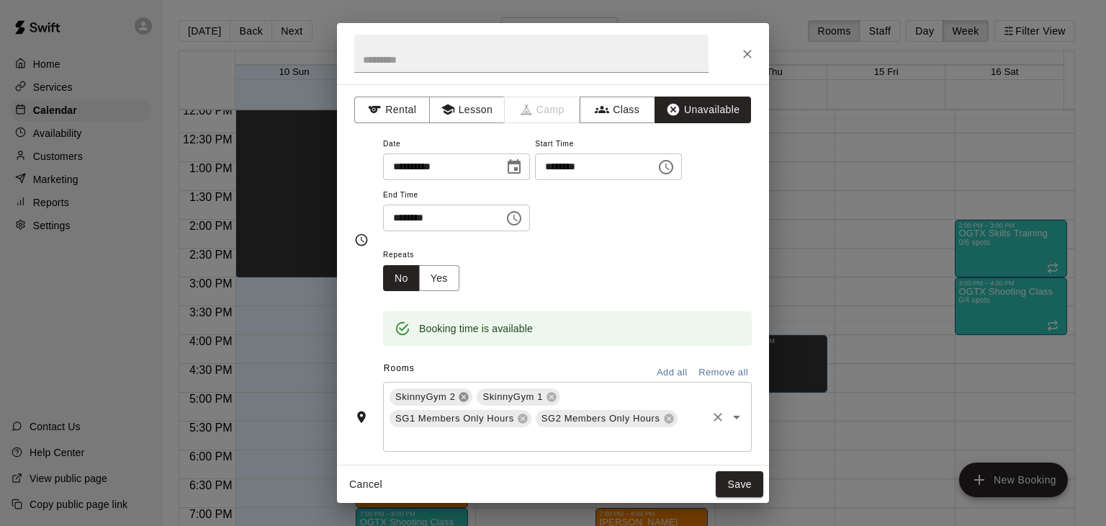
click at [464, 396] on icon at bounding box center [464, 397] width 12 height 12
drag, startPoint x: 518, startPoint y: 418, endPoint x: 530, endPoint y: 415, distance: 11.9
click at [521, 418] on icon at bounding box center [522, 418] width 9 height 9
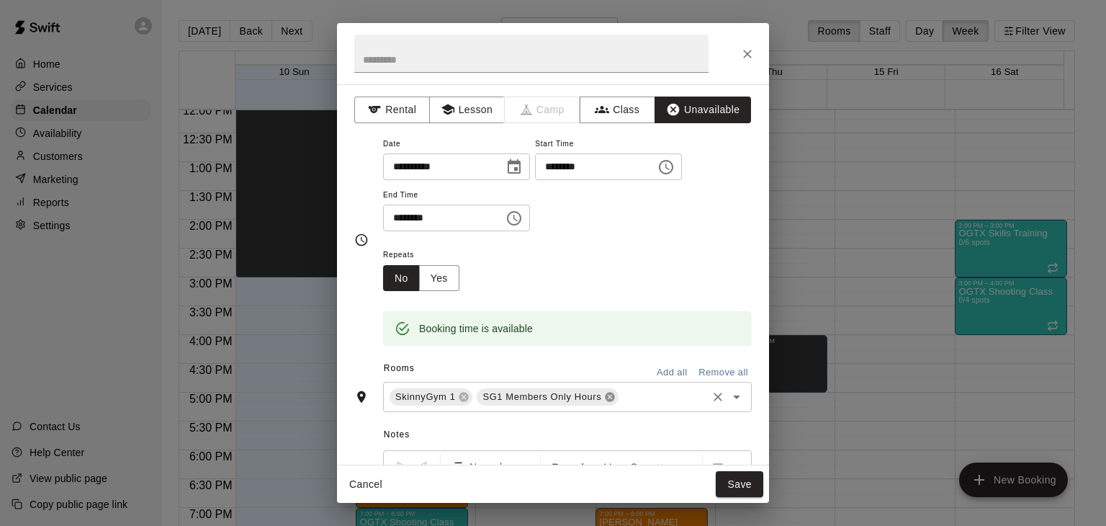
click at [607, 395] on icon at bounding box center [610, 396] width 9 height 9
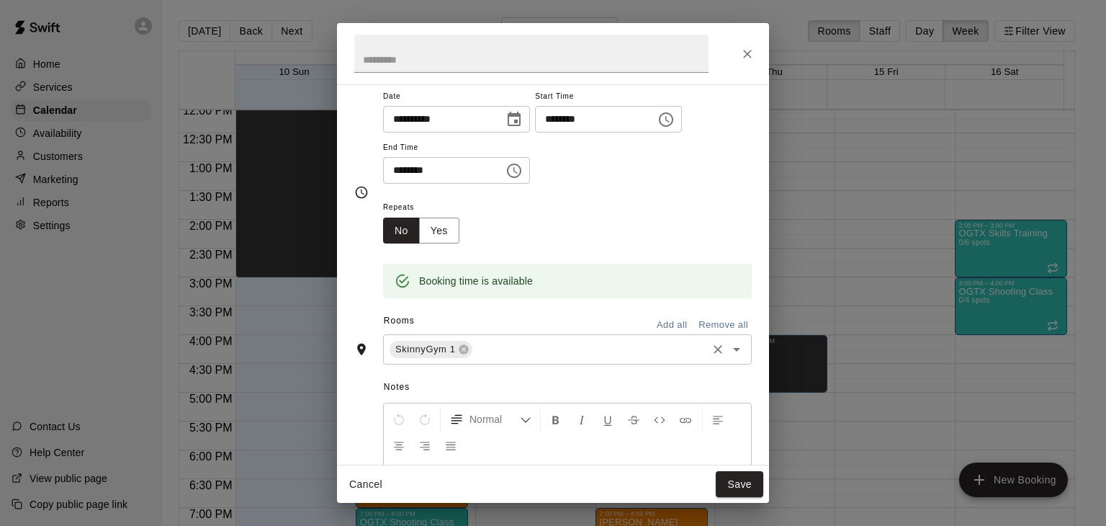
scroll to position [144, 0]
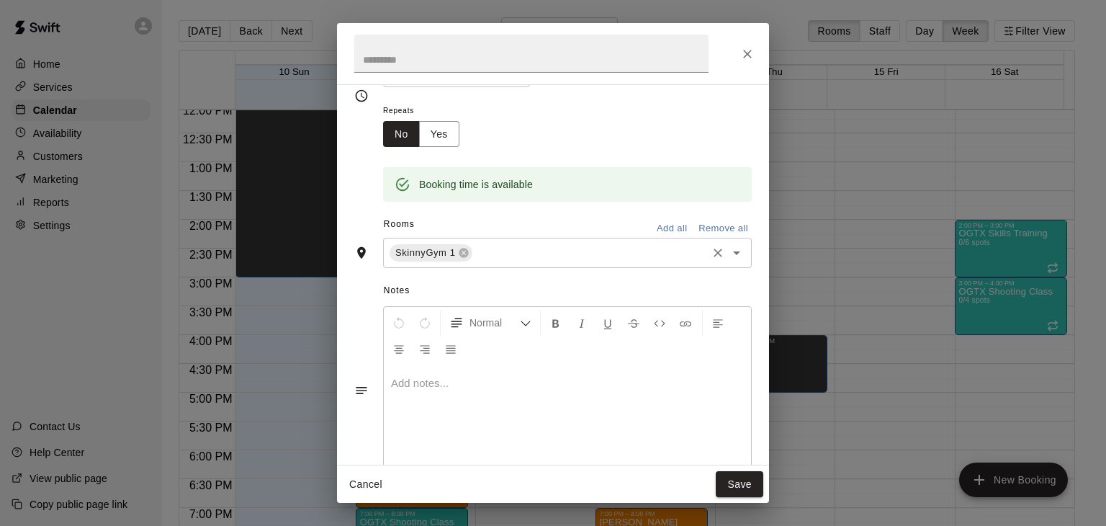
drag, startPoint x: 535, startPoint y: 406, endPoint x: 544, endPoint y: 390, distance: 18.7
click at [536, 405] on div at bounding box center [567, 419] width 367 height 108
click at [723, 485] on button "Save" at bounding box center [740, 484] width 48 height 27
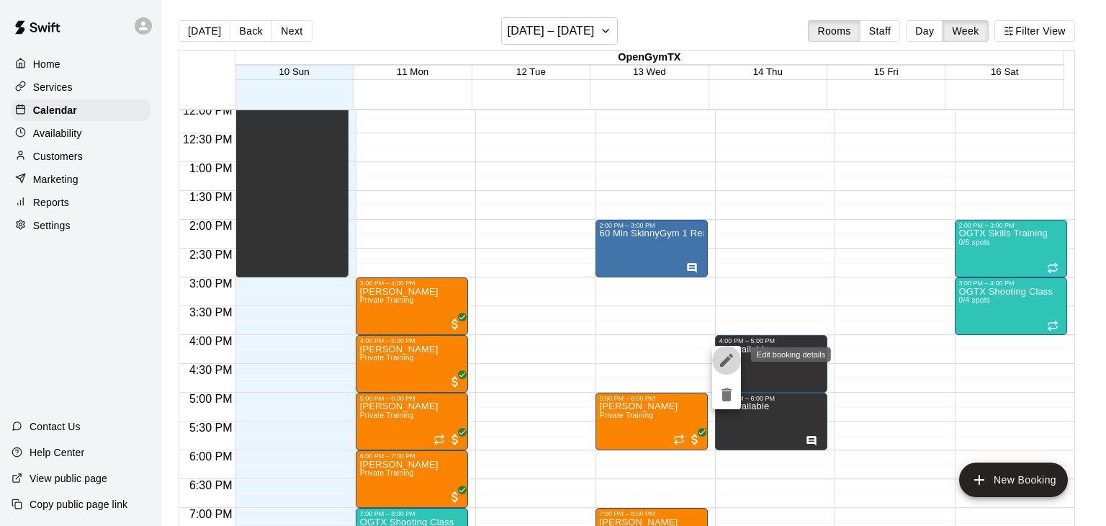
click at [724, 361] on icon "edit" at bounding box center [726, 360] width 13 height 13
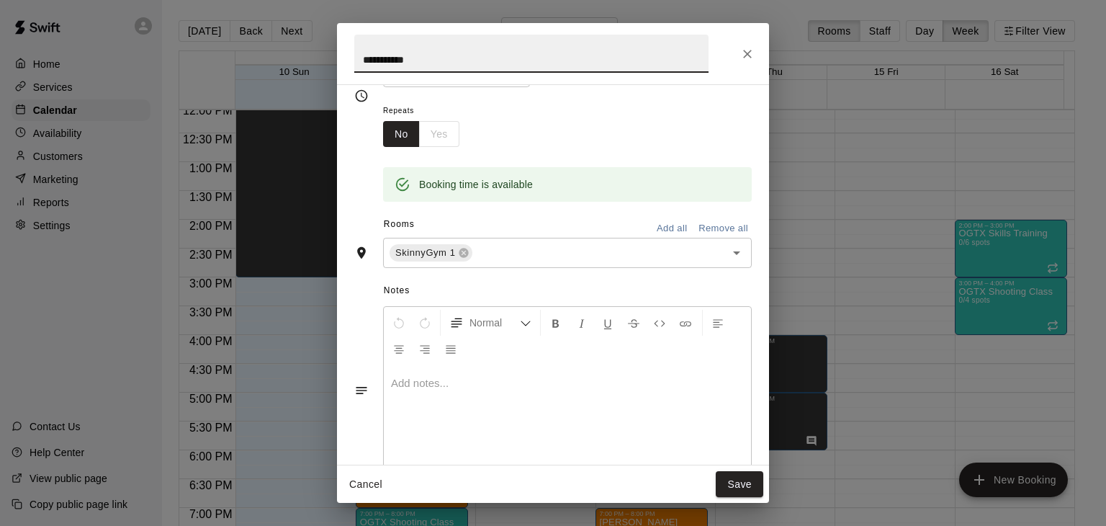
click at [446, 373] on div at bounding box center [567, 419] width 367 height 108
click at [739, 485] on button "Save" at bounding box center [740, 484] width 48 height 27
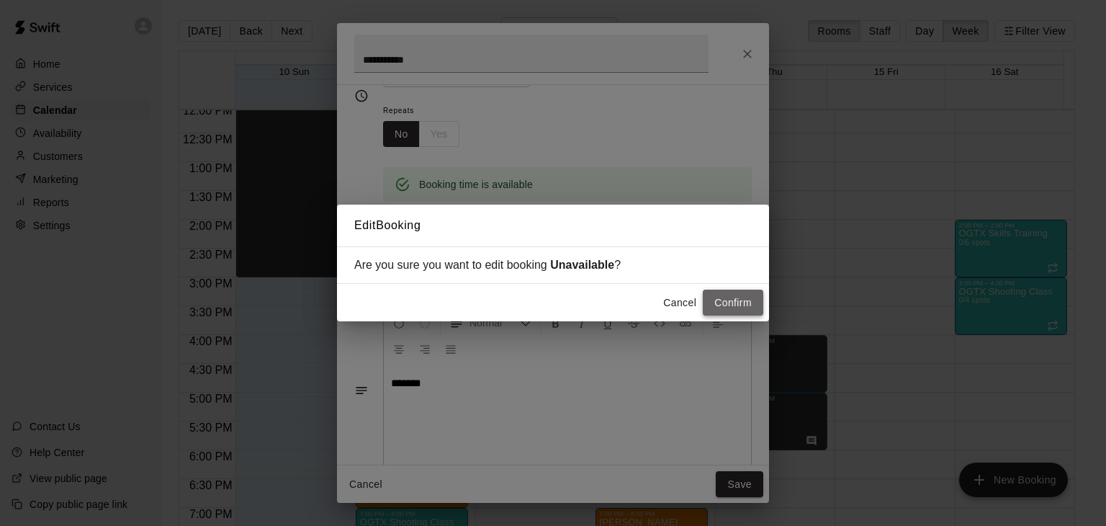
click at [732, 302] on button "Confirm" at bounding box center [733, 302] width 60 height 27
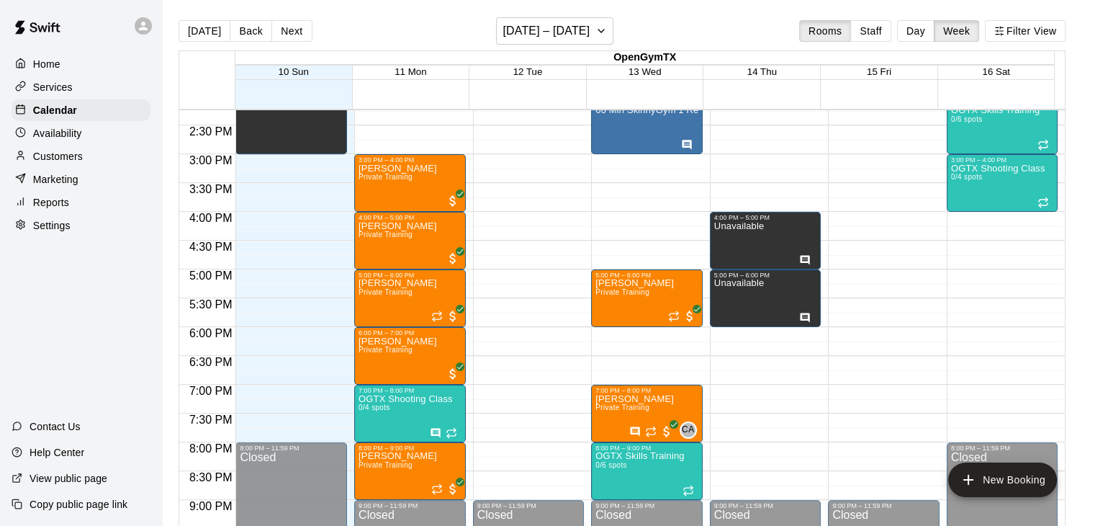
scroll to position [913, 0]
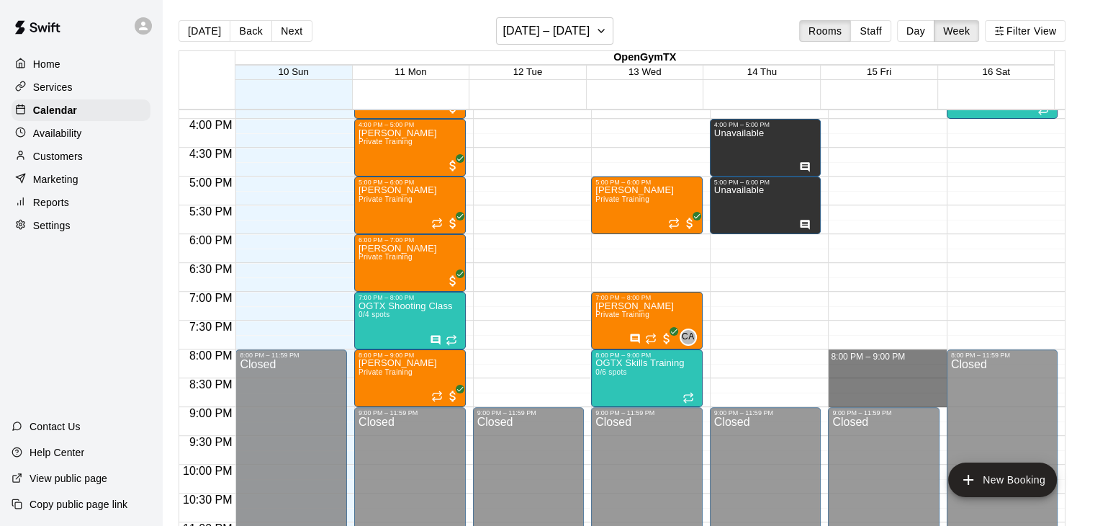
drag, startPoint x: 878, startPoint y: 352, endPoint x: 890, endPoint y: 395, distance: 44.7
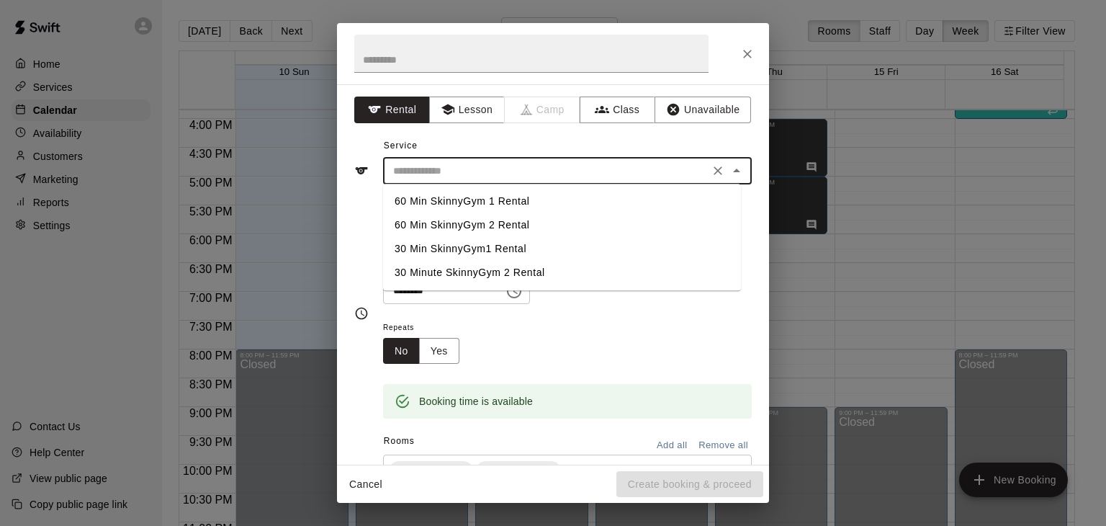
click at [470, 165] on input "text" at bounding box center [546, 171] width 318 height 18
click at [690, 102] on button "Unavailable" at bounding box center [702, 109] width 96 height 27
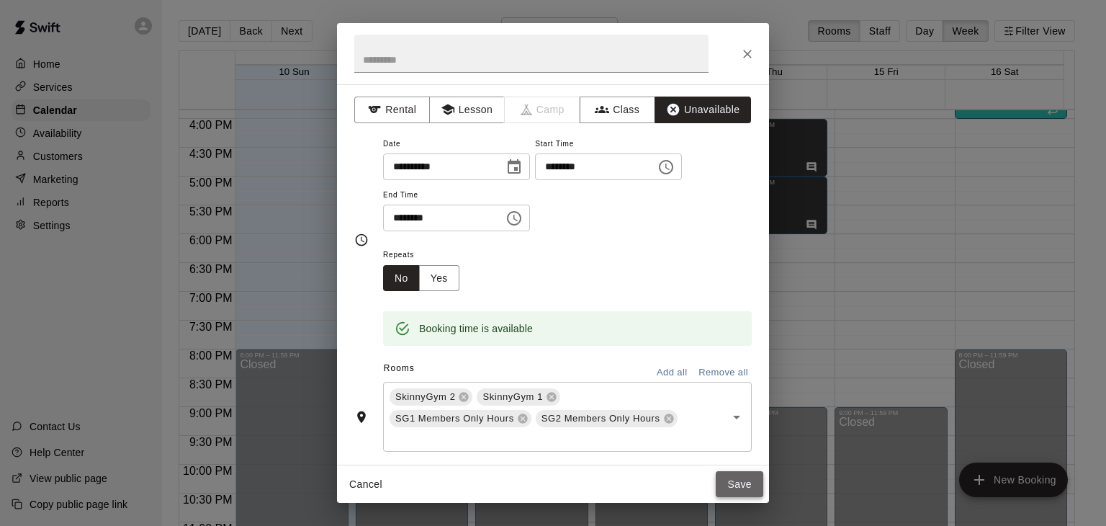
click at [747, 484] on button "Save" at bounding box center [740, 484] width 48 height 27
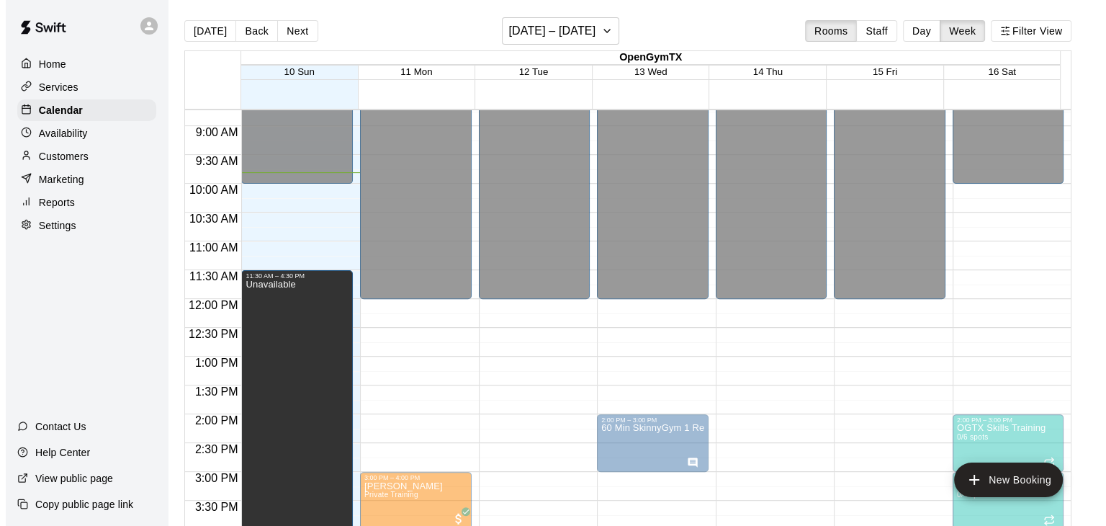
scroll to position [517, 0]
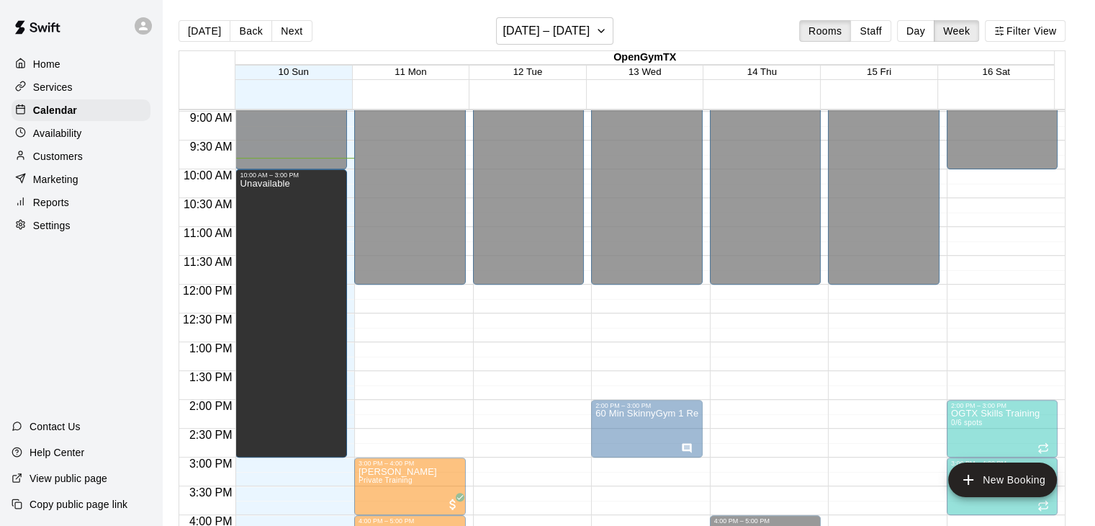
drag, startPoint x: 287, startPoint y: 310, endPoint x: 286, endPoint y: 467, distance: 157.0
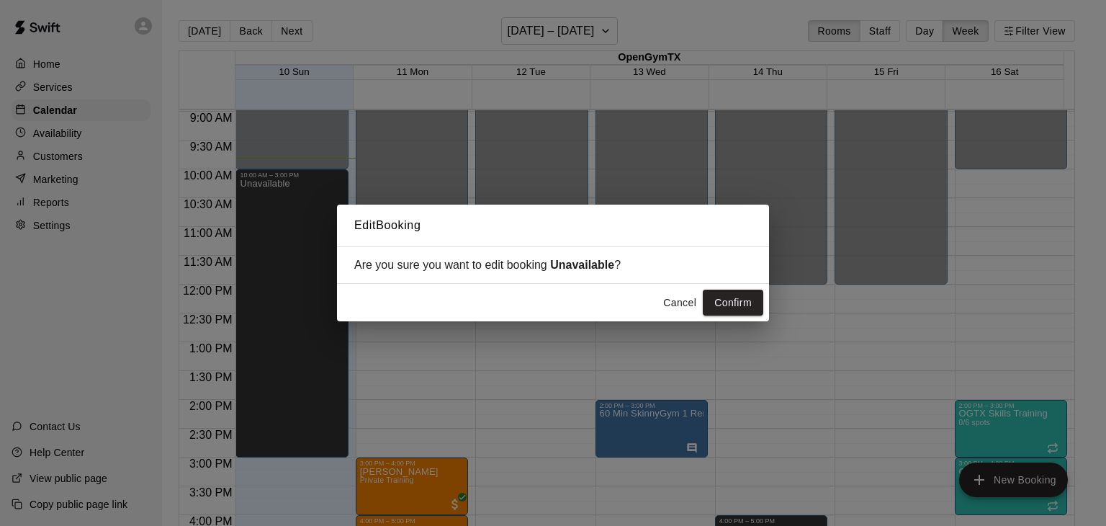
click at [662, 300] on button "Cancel" at bounding box center [680, 302] width 46 height 27
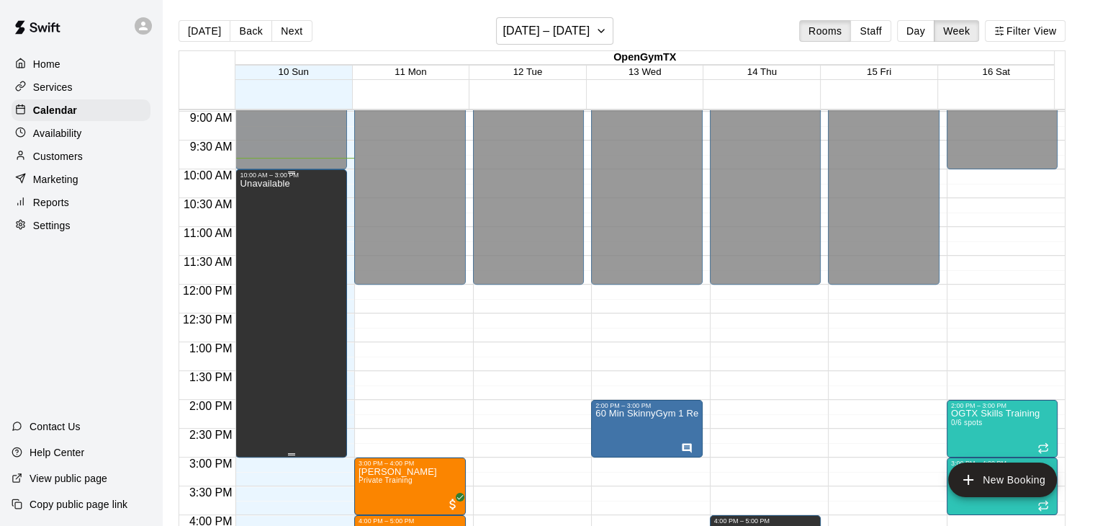
click at [302, 325] on div "Unavailable" at bounding box center [291, 442] width 103 height 526
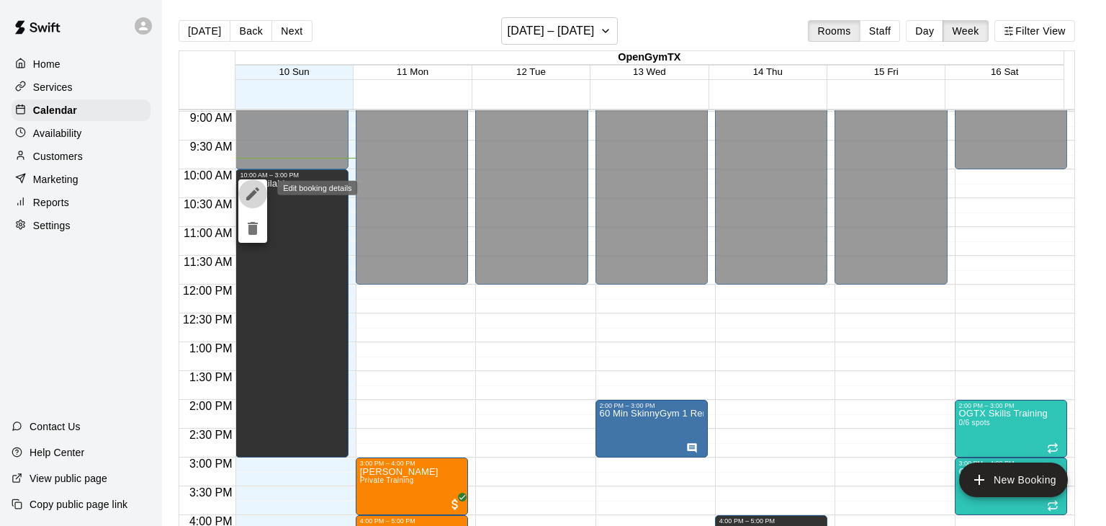
click at [251, 191] on icon "edit" at bounding box center [252, 193] width 17 height 17
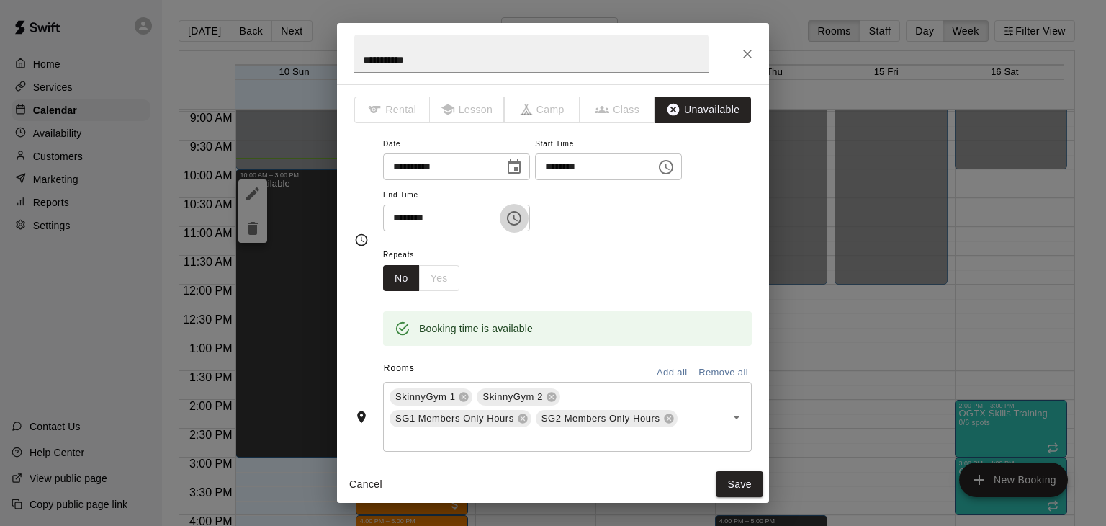
click at [528, 228] on button "Choose time, selected time is 3:00 PM" at bounding box center [514, 218] width 29 height 29
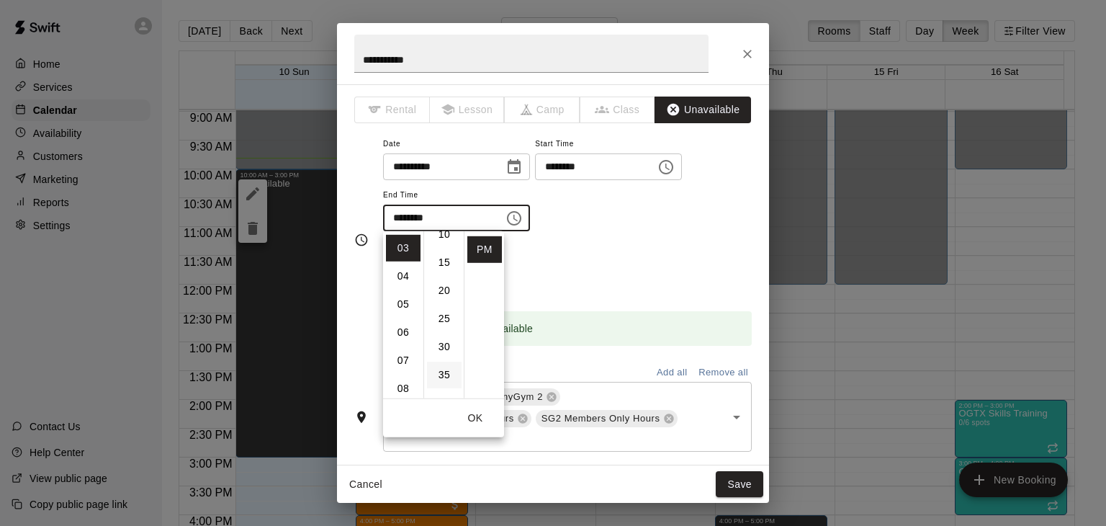
scroll to position [144, 0]
click at [399, 276] on li "04" at bounding box center [403, 276] width 35 height 27
type input "********"
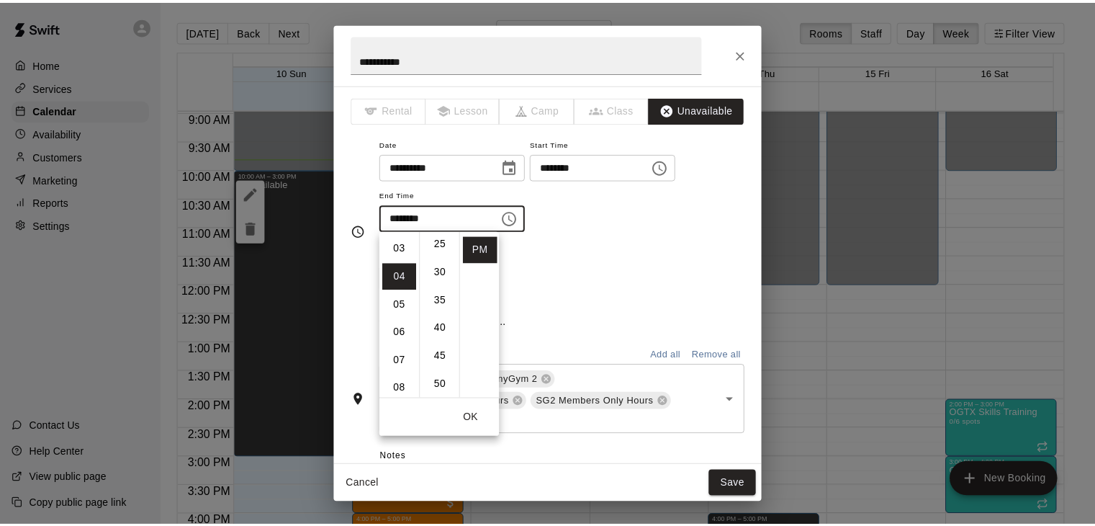
scroll to position [0, 0]
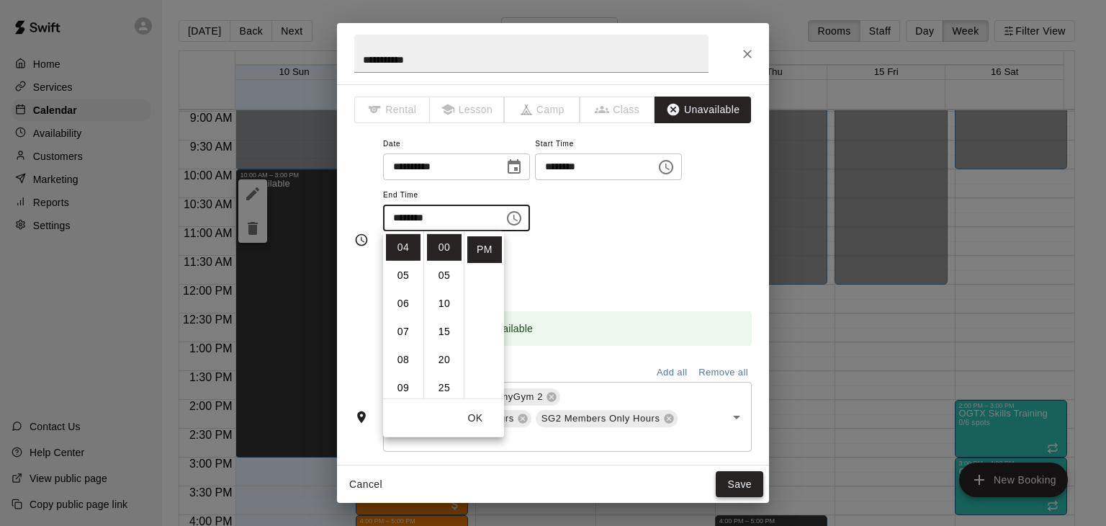
click at [740, 486] on button "Save" at bounding box center [740, 484] width 48 height 27
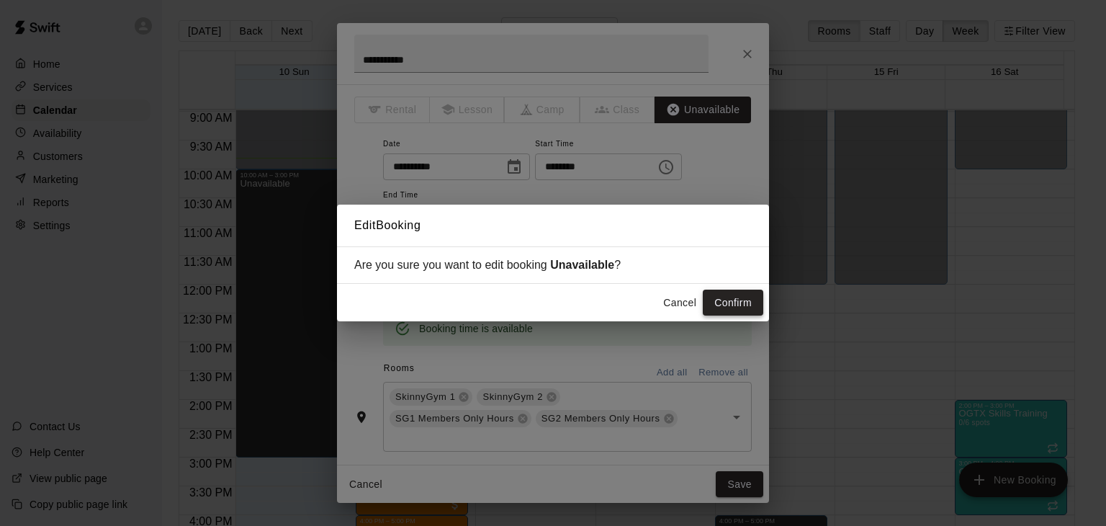
click at [719, 300] on button "Confirm" at bounding box center [733, 302] width 60 height 27
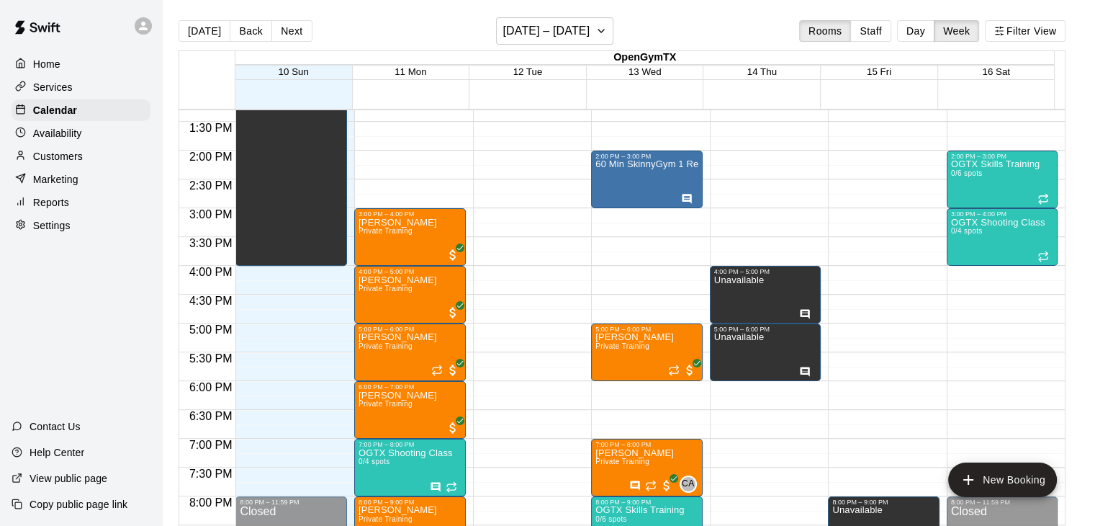
scroll to position [805, 0]
